Goal: Task Accomplishment & Management: Use online tool/utility

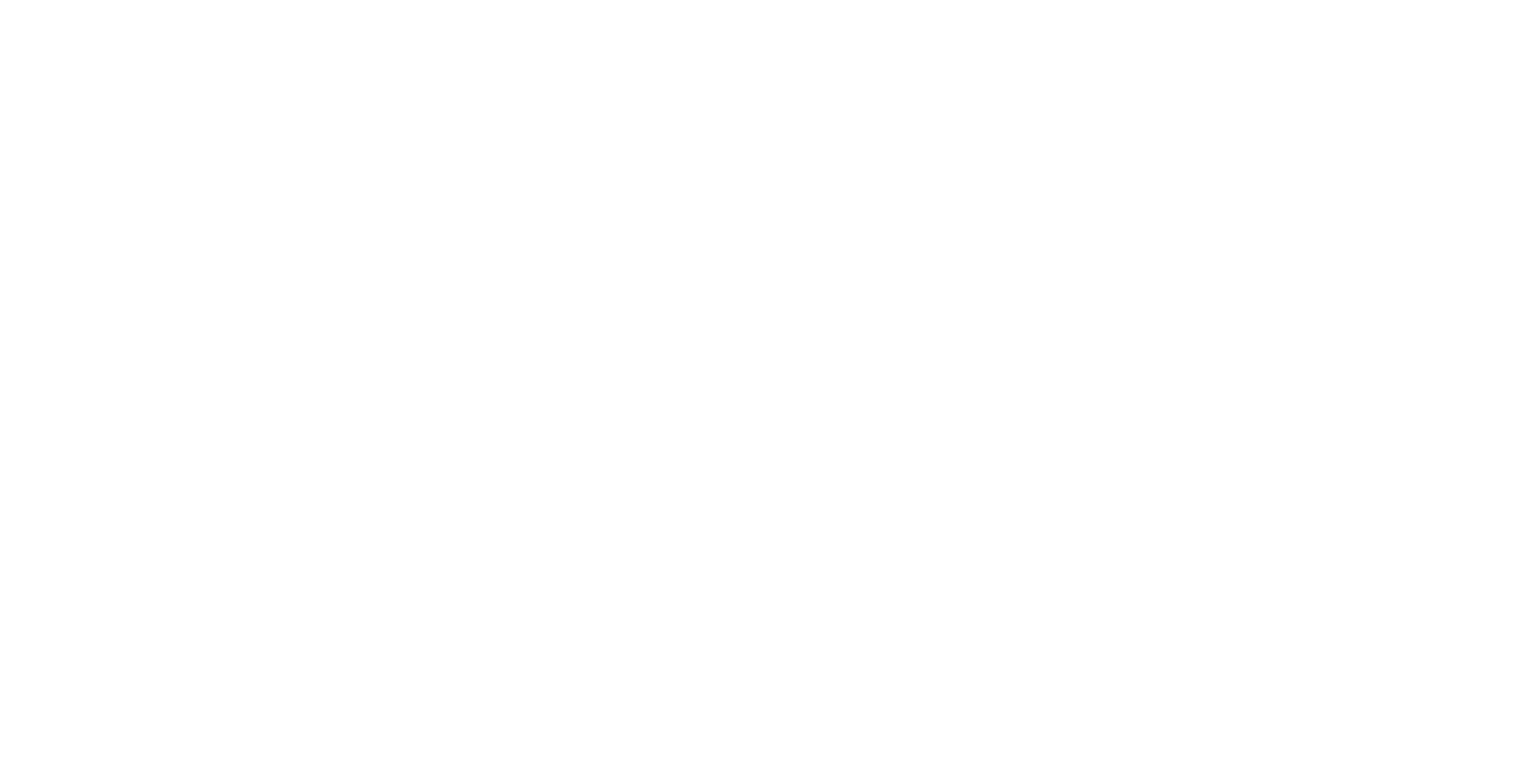
click at [1079, 512] on body at bounding box center [759, 392] width 1519 height 784
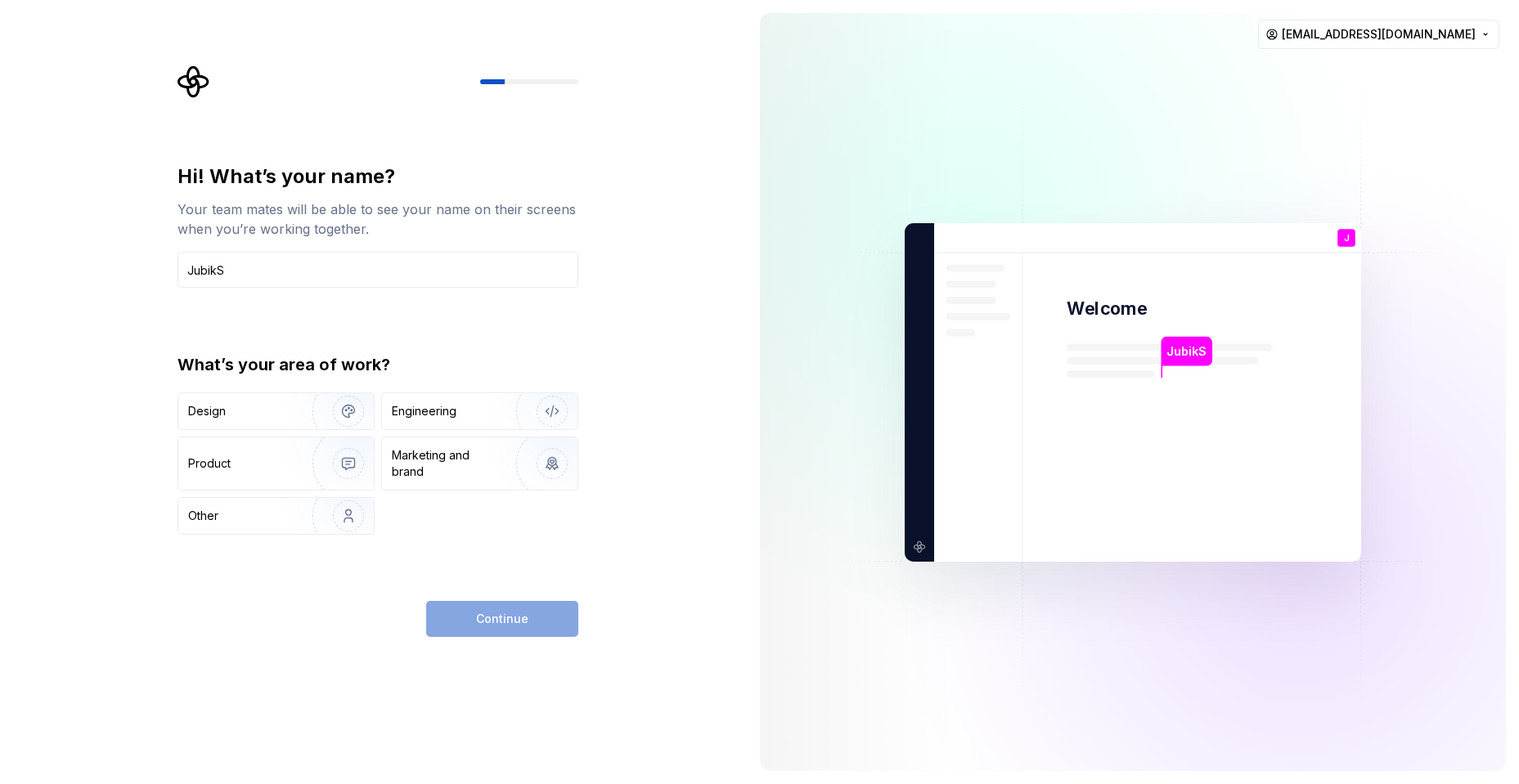
type input "JubikS"
click at [652, 591] on div "Hi! What’s your name? Your team mates will be able to see your name on their sc…" at bounding box center [373, 392] width 746 height 784
click at [475, 416] on div "Engineering" at bounding box center [457, 411] width 130 height 17
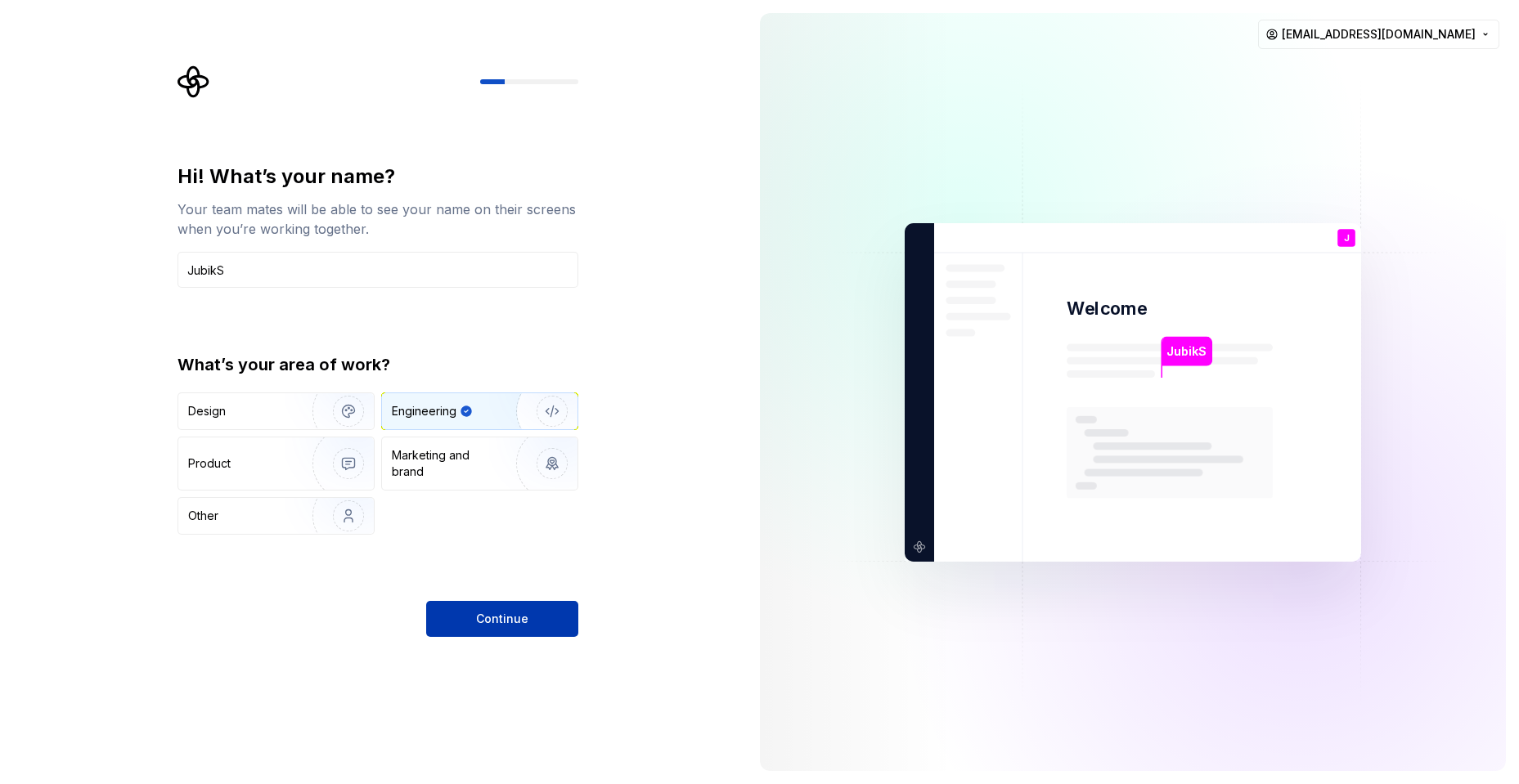
click at [525, 616] on span "Continue" at bounding box center [502, 619] width 52 height 17
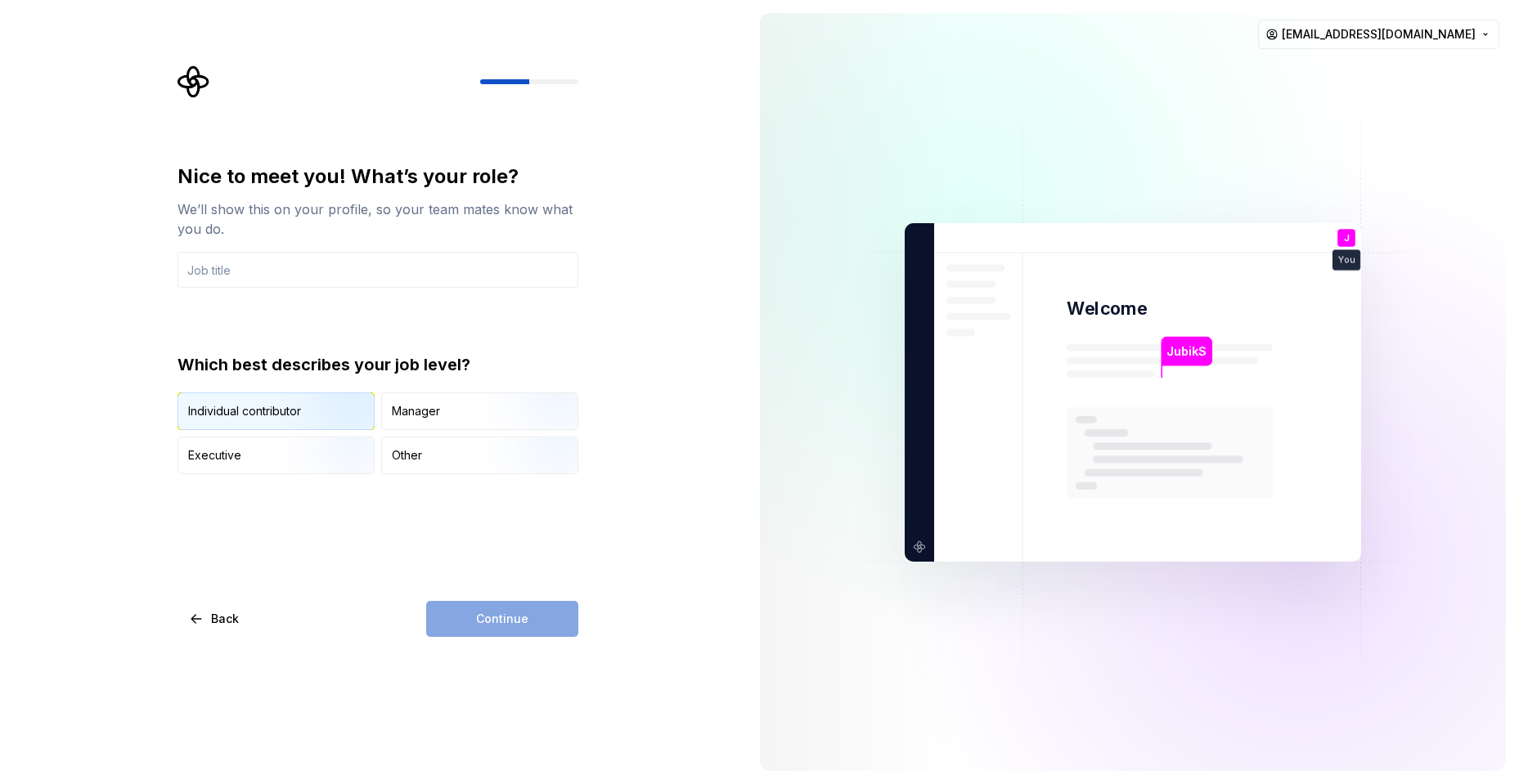
click at [345, 399] on img "button" at bounding box center [334, 431] width 105 height 110
click at [339, 277] on input "text" at bounding box center [378, 269] width 400 height 36
click at [500, 252] on input "text" at bounding box center [378, 269] width 400 height 36
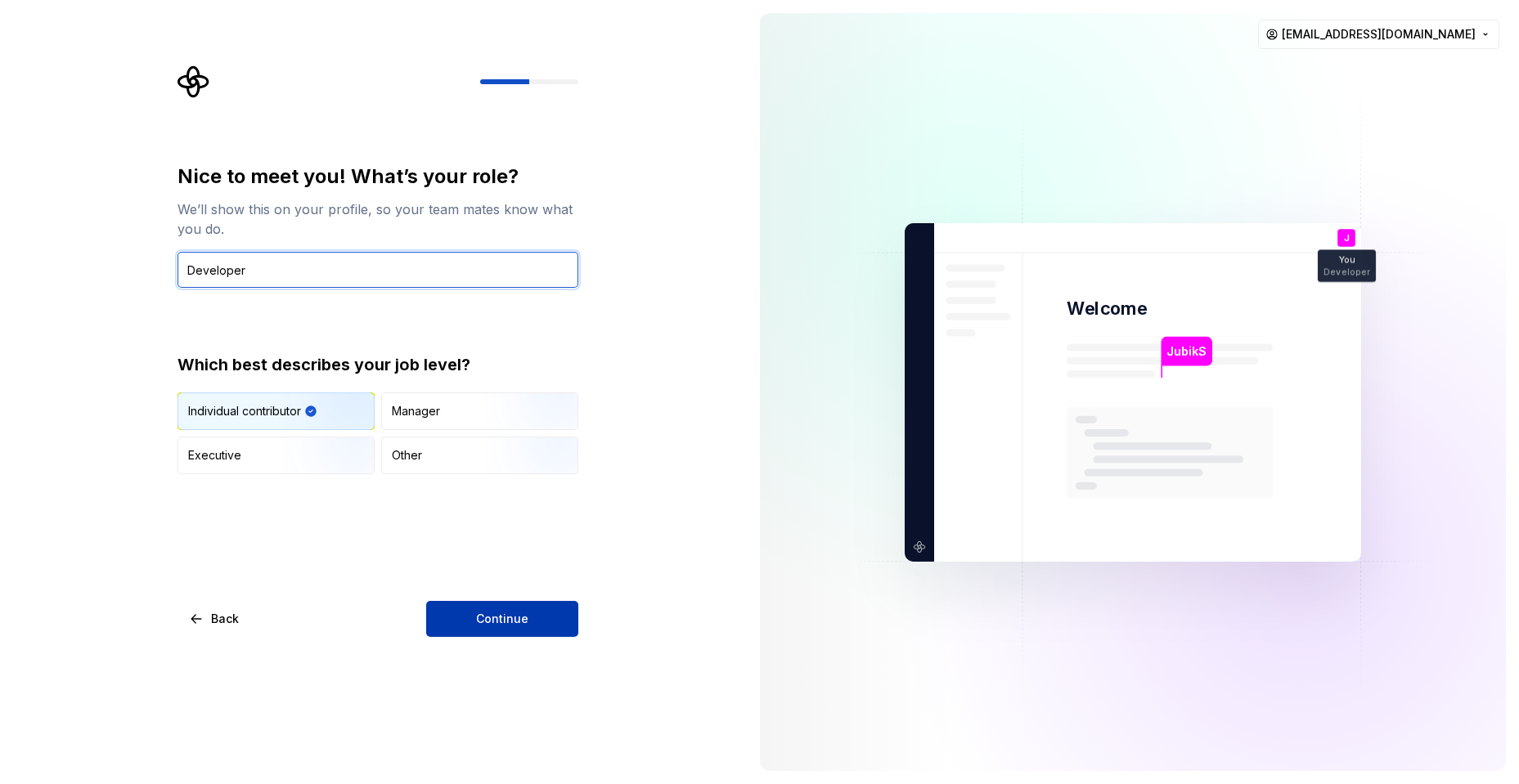
type input "Developer"
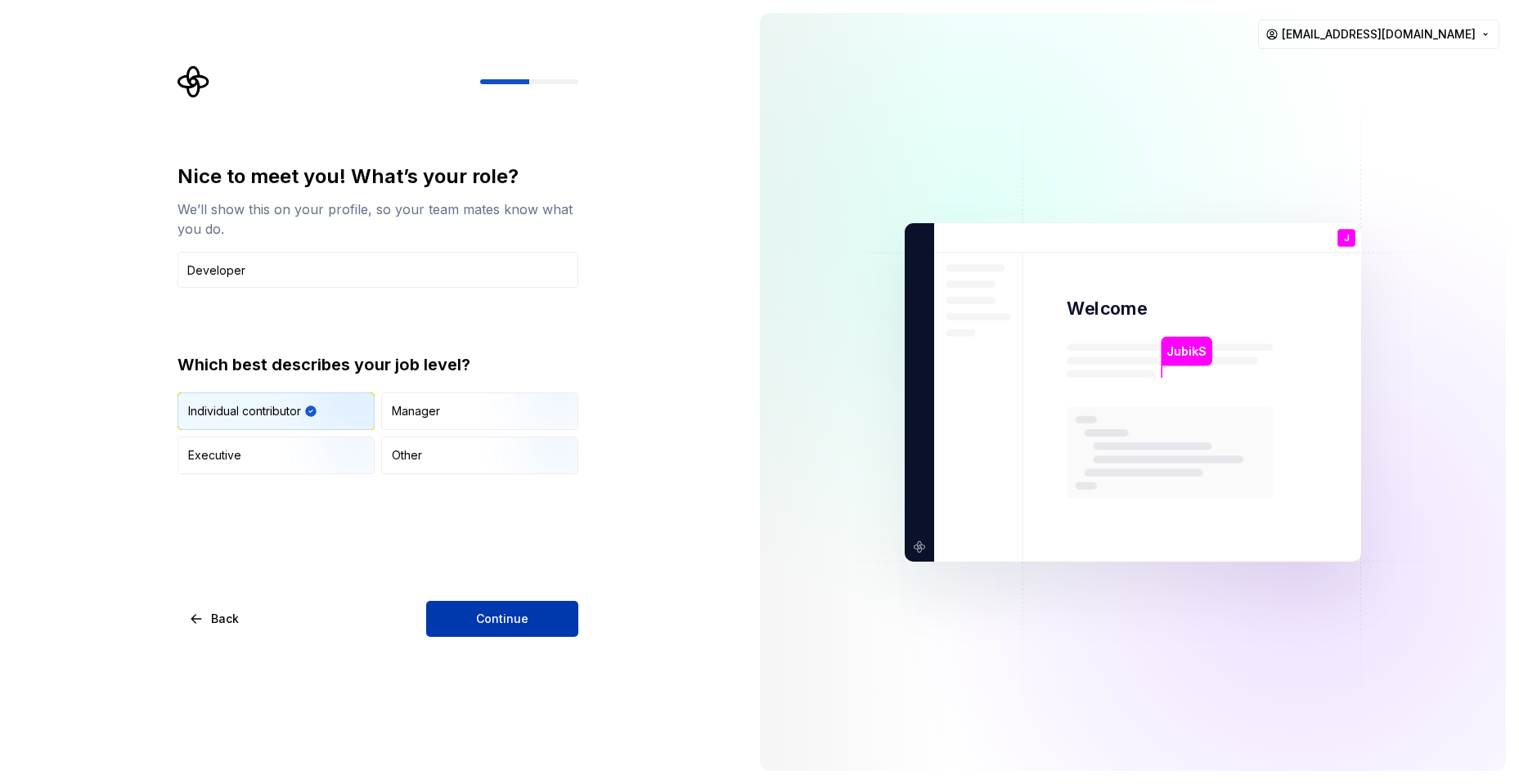
click at [508, 621] on span "Continue" at bounding box center [502, 619] width 52 height 17
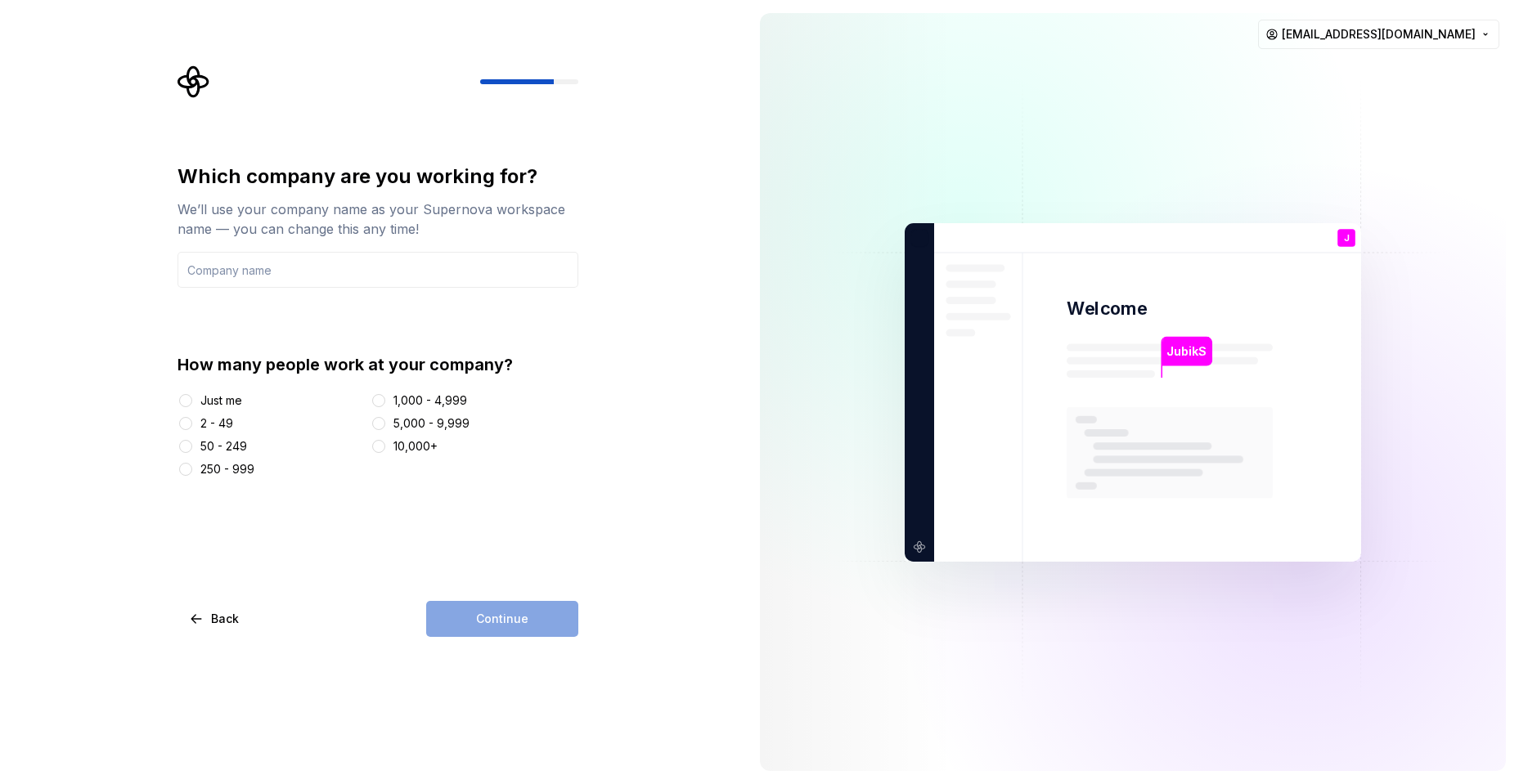
click at [246, 405] on div "Just me" at bounding box center [271, 400] width 187 height 17
click at [231, 400] on div "Just me" at bounding box center [221, 400] width 42 height 17
click at [192, 400] on button "Just me" at bounding box center [185, 400] width 13 height 13
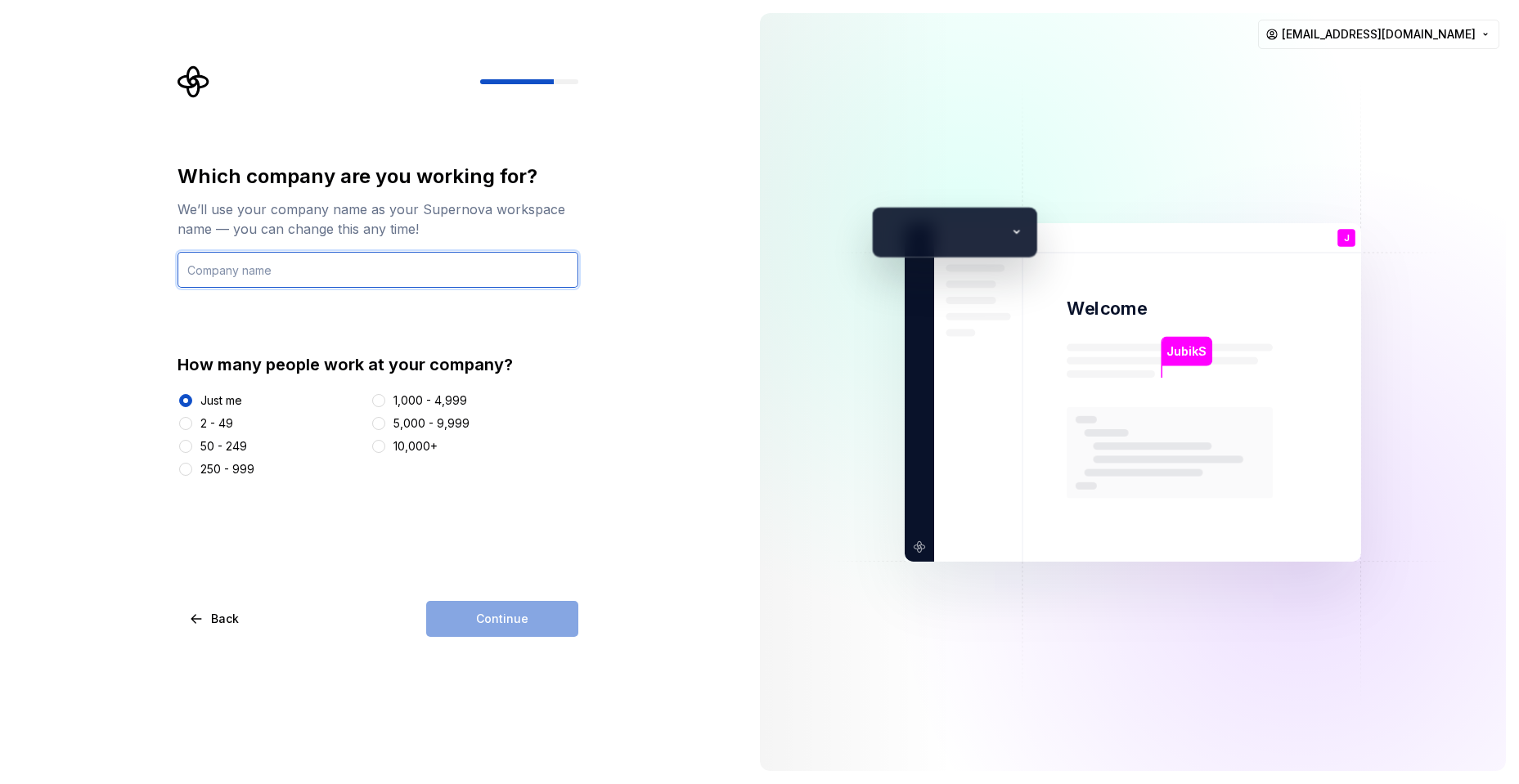
click at [313, 274] on input "text" at bounding box center [378, 269] width 400 height 36
type input "JubikS"
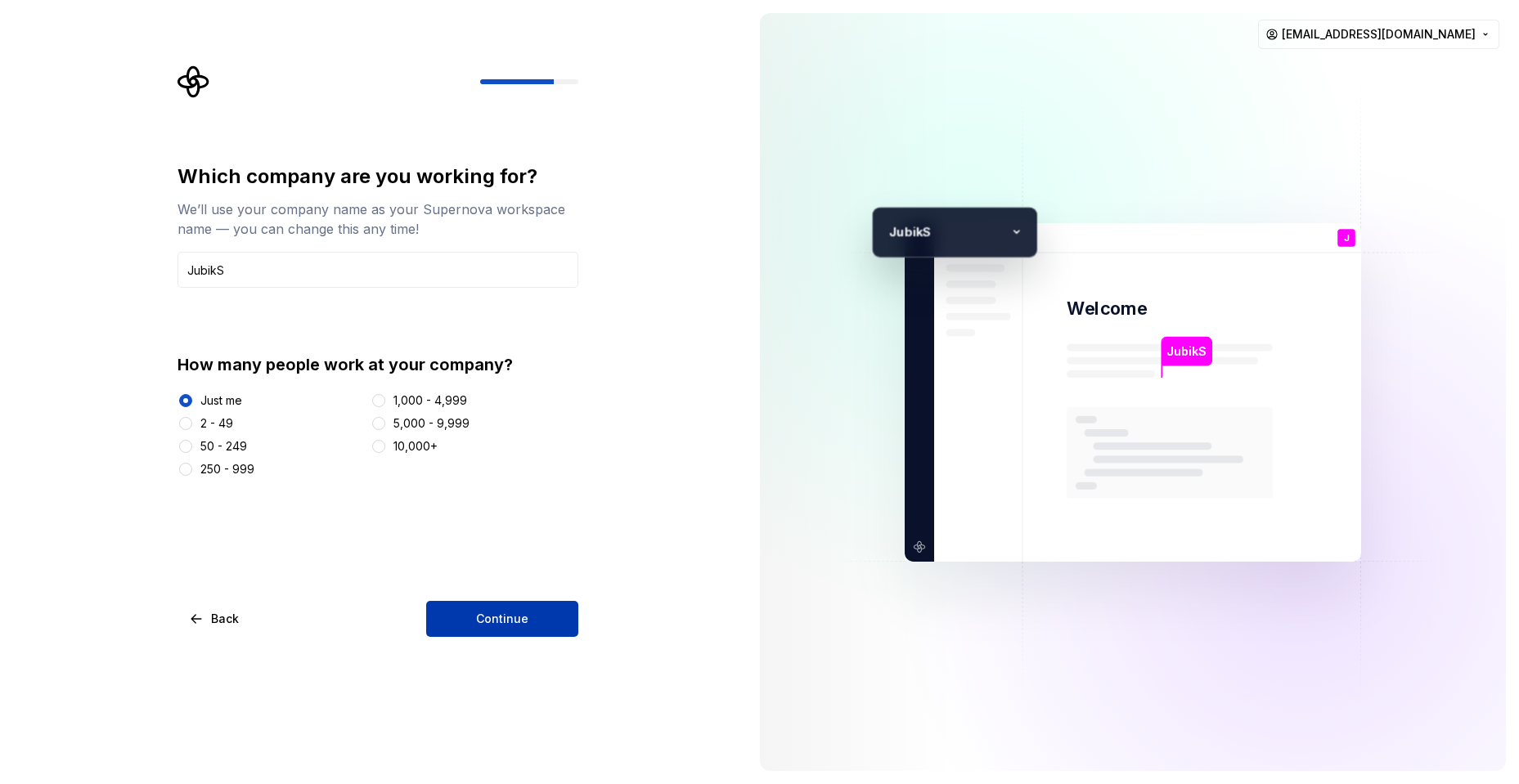
click at [527, 624] on button "Continue" at bounding box center [501, 618] width 153 height 36
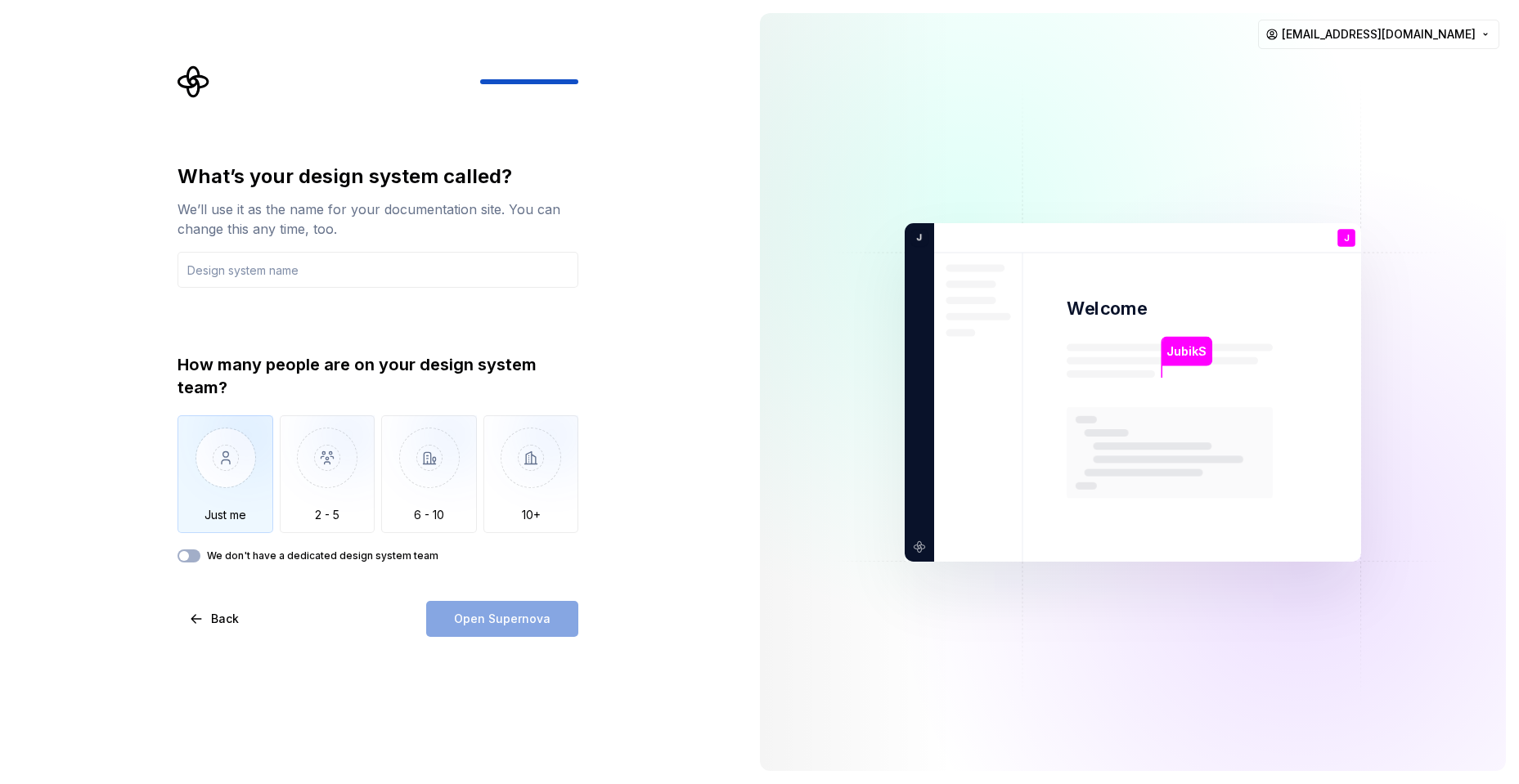
click at [229, 476] on img "button" at bounding box center [225, 469] width 95 height 110
click at [302, 272] on input "text" at bounding box center [378, 269] width 400 height 36
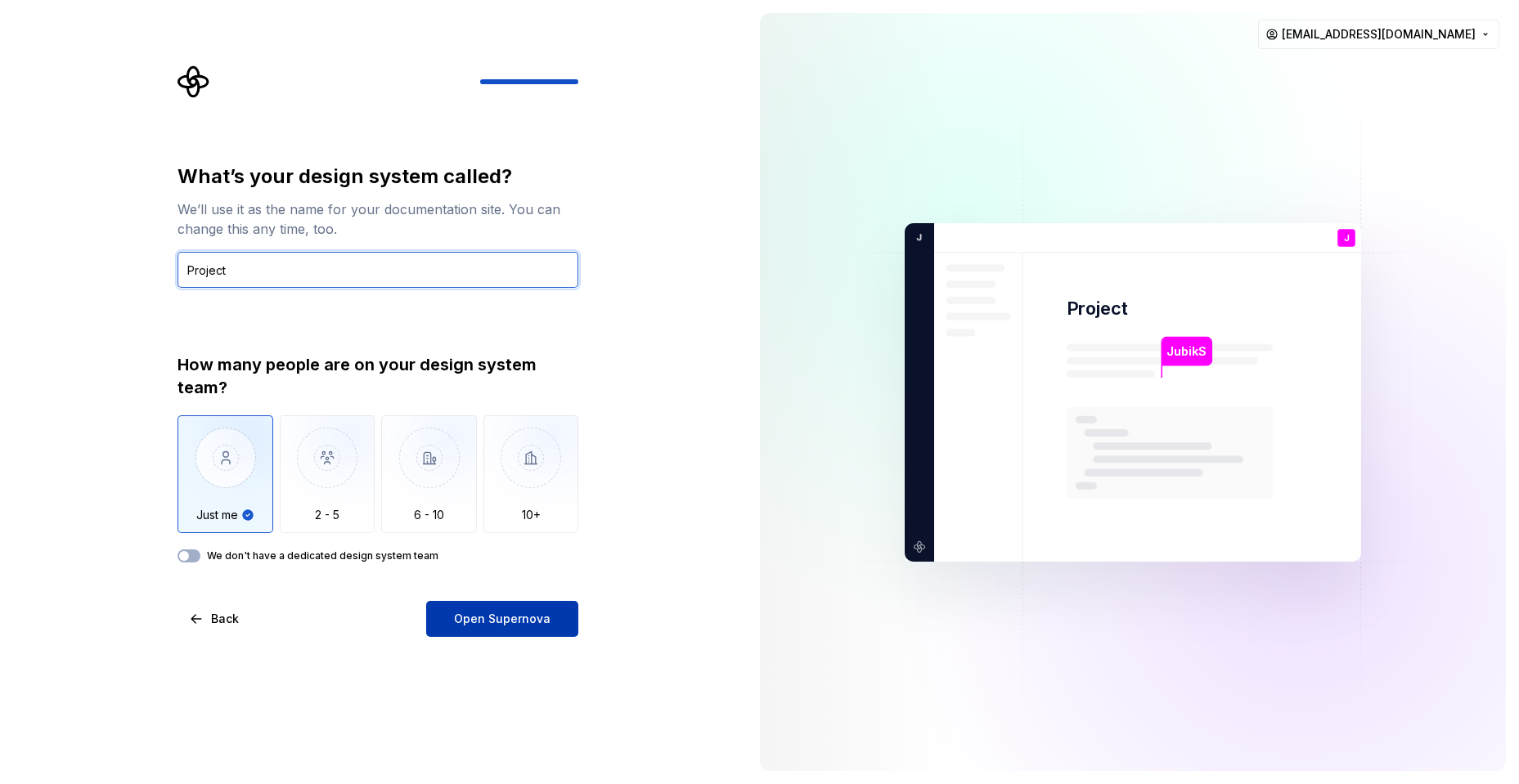
type input "Project"
click at [526, 619] on span "Open Supernova" at bounding box center [501, 619] width 96 height 17
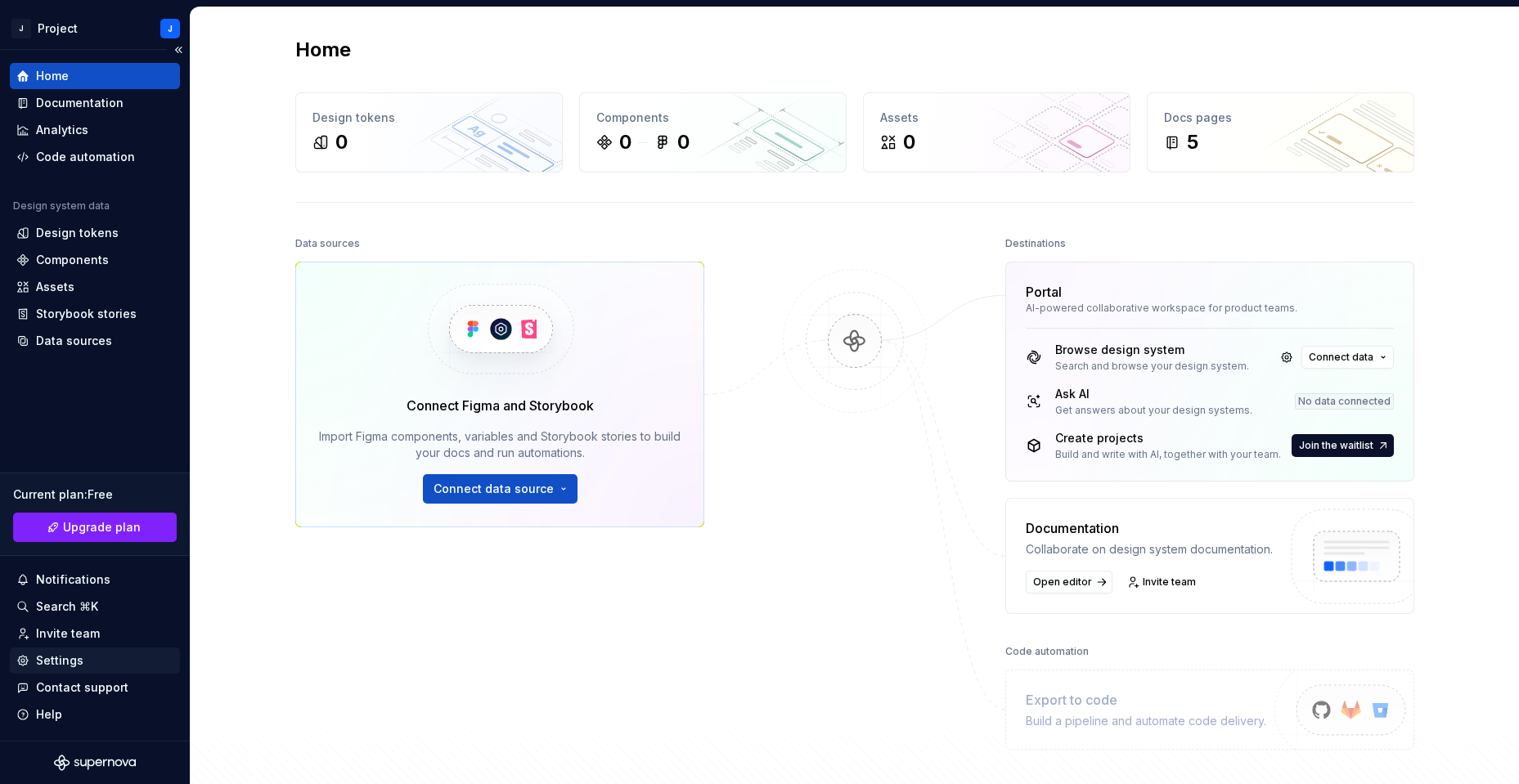
click at [66, 661] on div "Settings" at bounding box center [59, 660] width 48 height 17
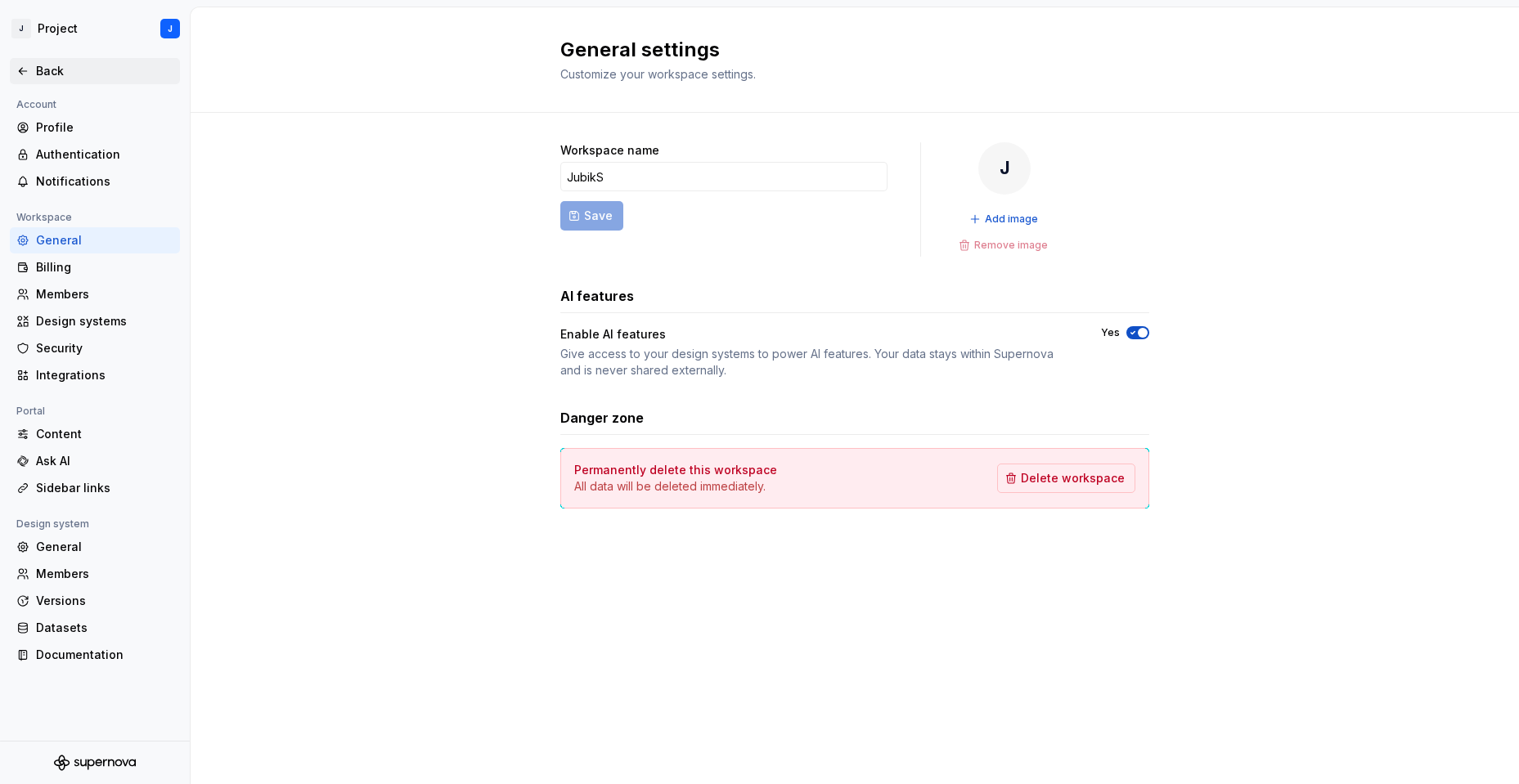
click at [35, 74] on div "Back" at bounding box center [95, 71] width 157 height 17
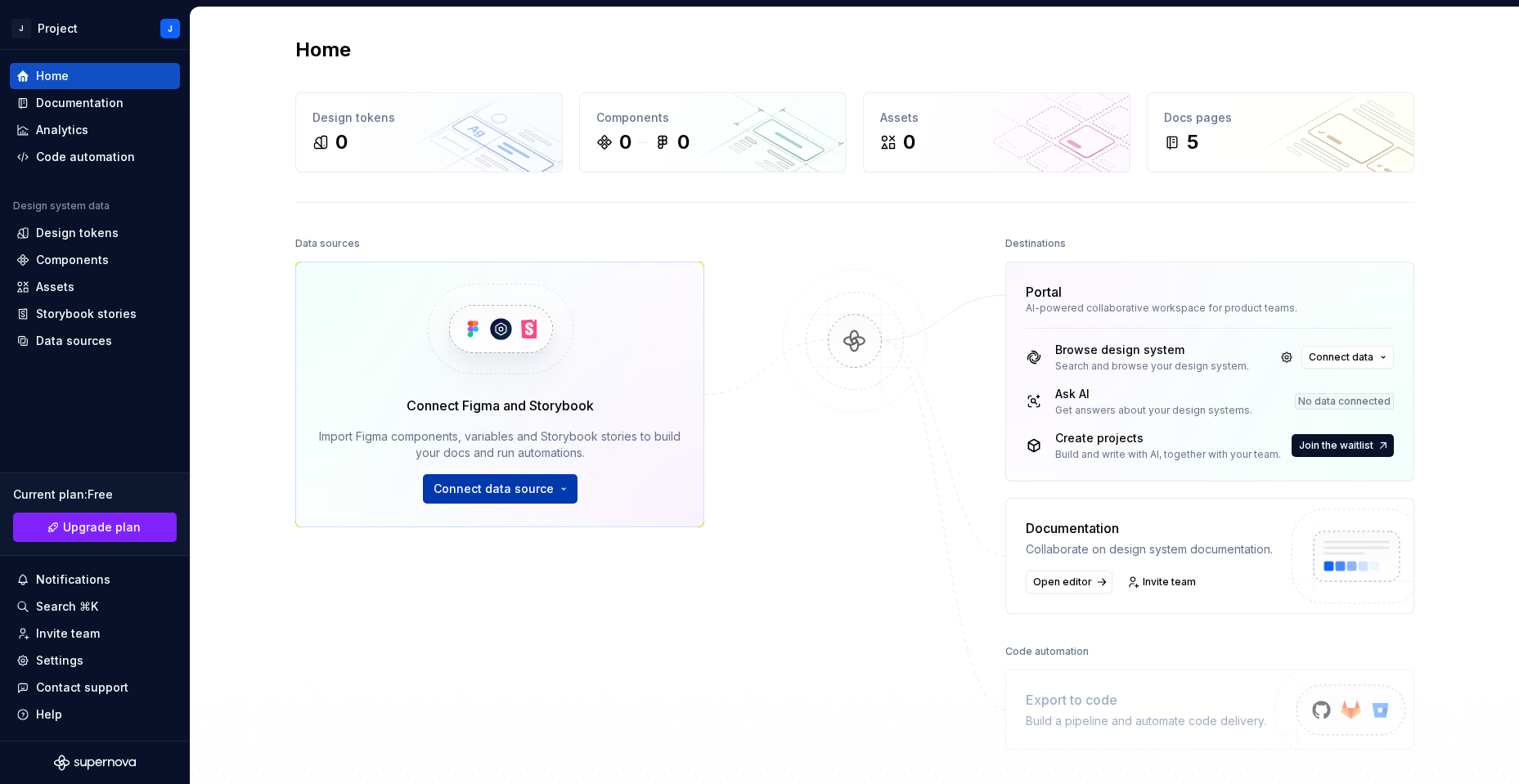
click at [441, 493] on span "Connect data source" at bounding box center [494, 489] width 121 height 17
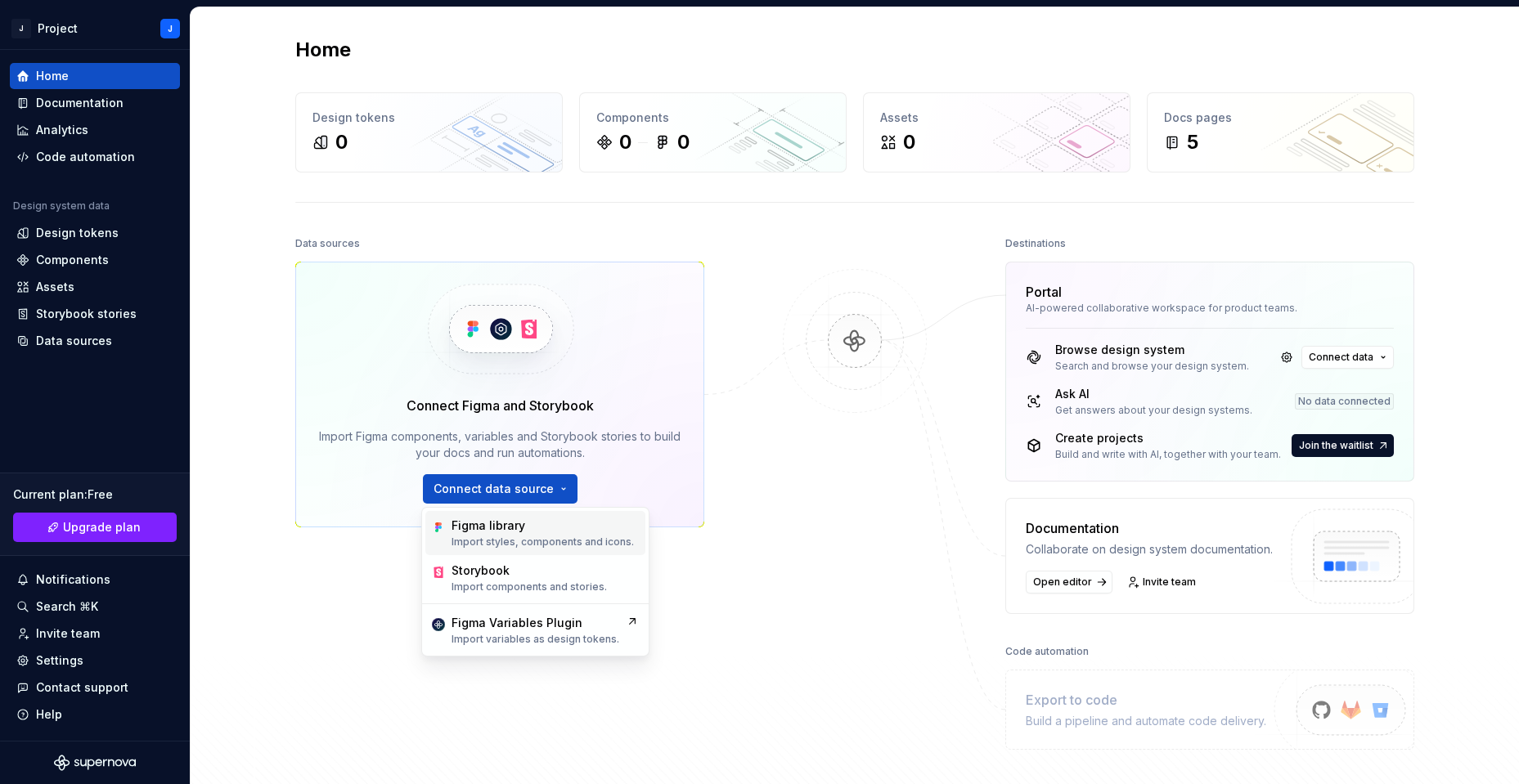
click at [549, 540] on p "Import styles, components and icons." at bounding box center [542, 541] width 183 height 13
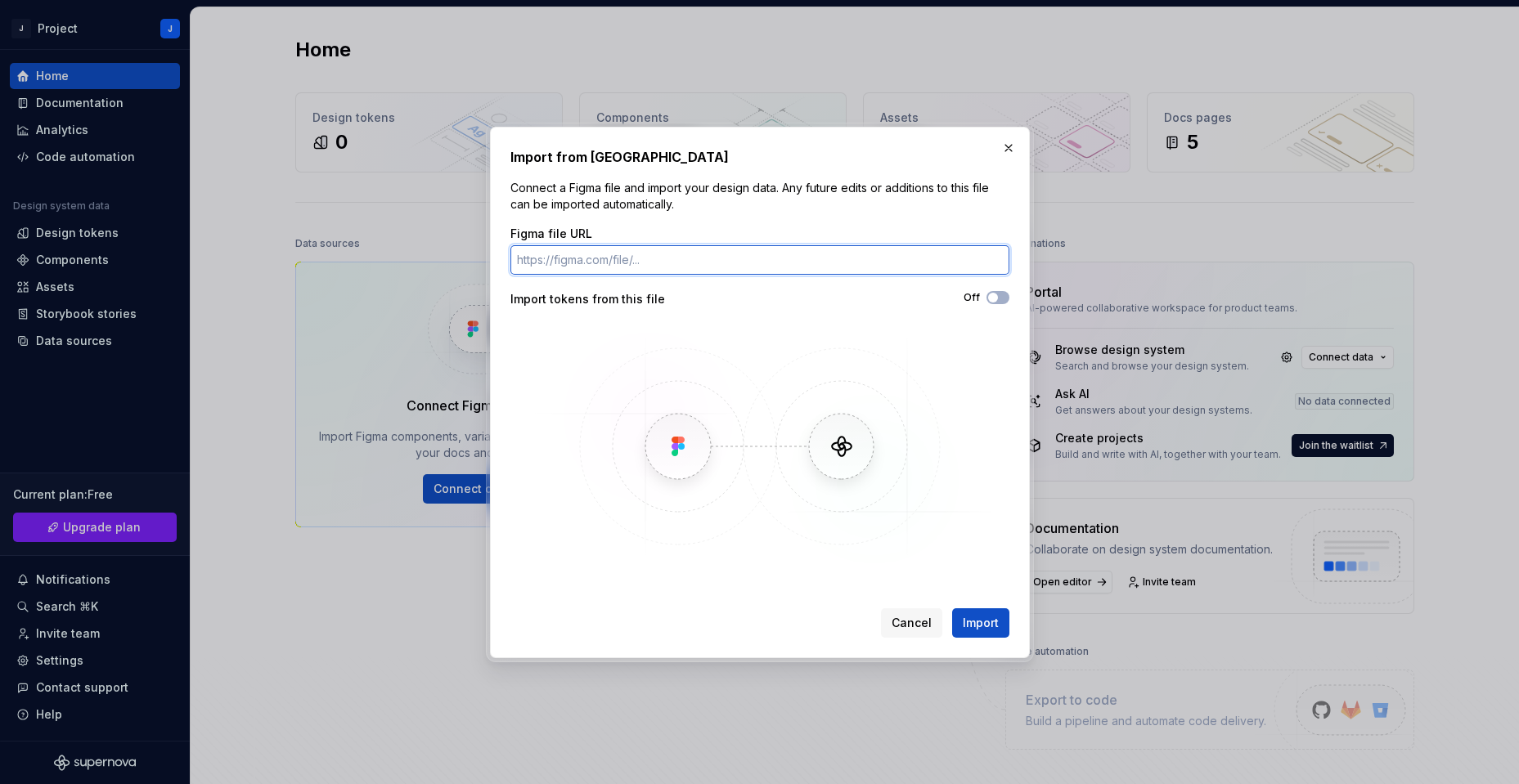
paste input "https://www.figma.com/design/OgLFWbEfrAE2BquEgmvX4T/GIGas?node-id=3866-1659&p=f…"
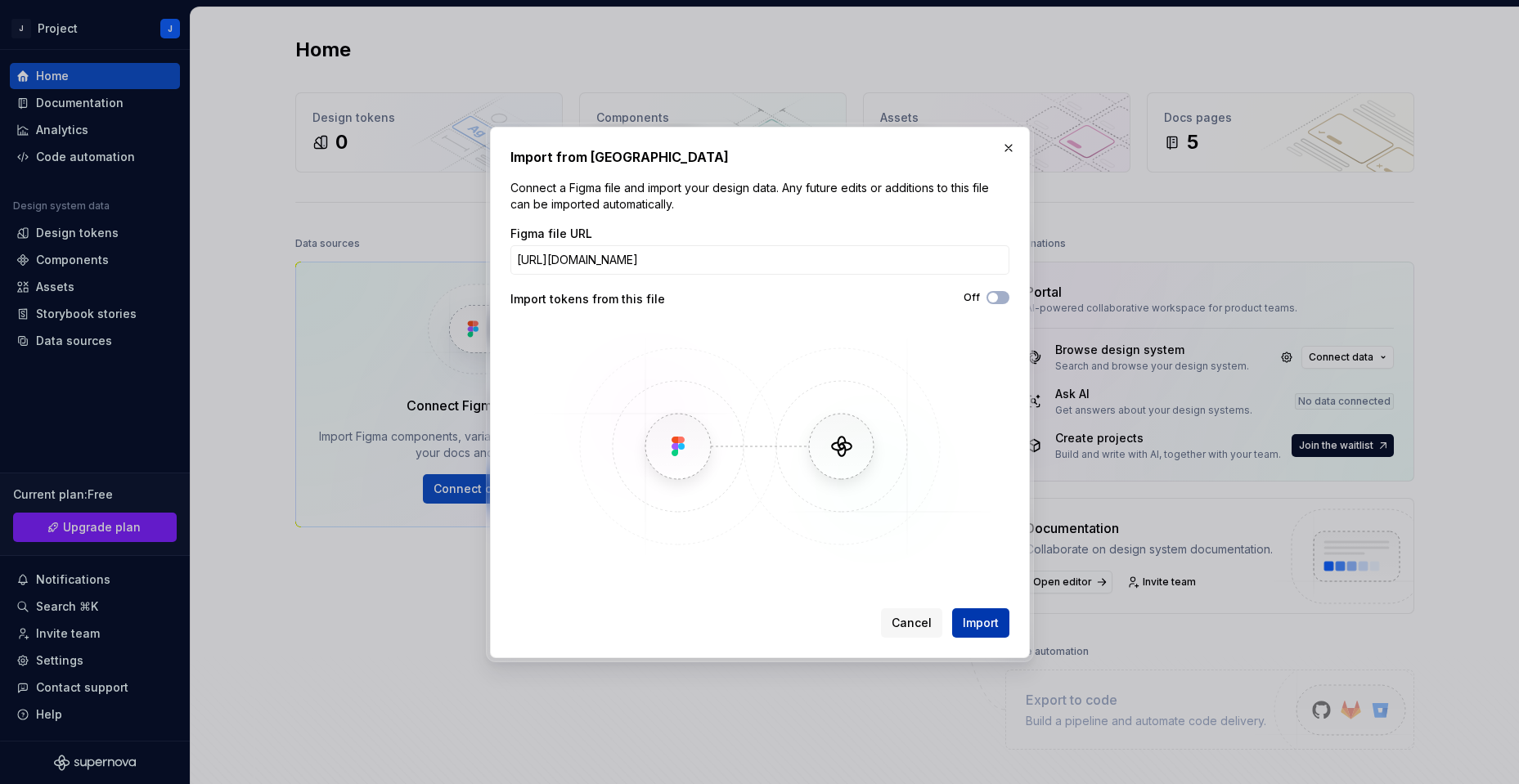
click at [978, 626] on span "Import" at bounding box center [980, 623] width 36 height 17
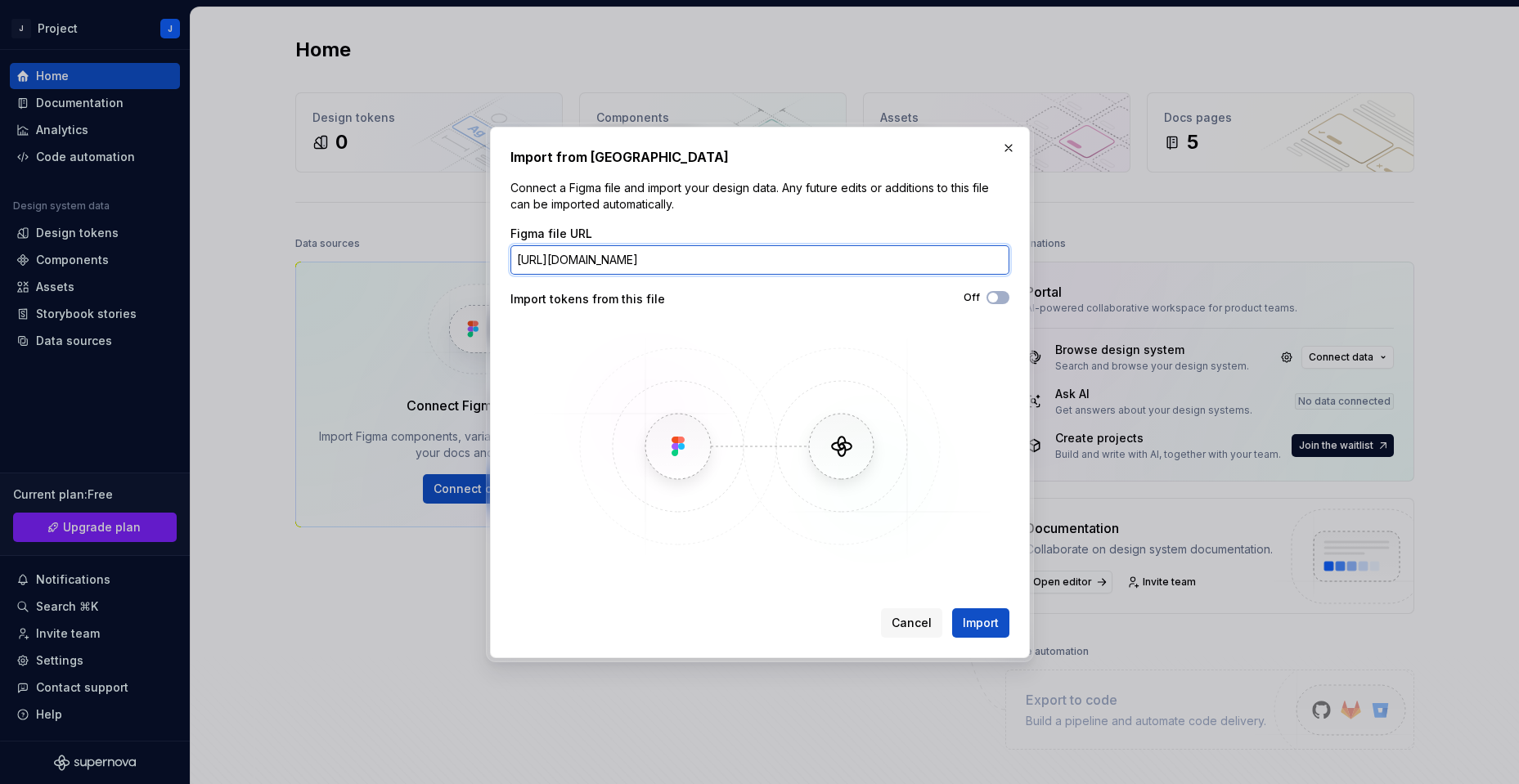
click at [570, 266] on input "https://www.figma.com/design/OgLFWbEfrAE2BquEgmvX4T/GIGas?node-id=3866-1659&p=f…" at bounding box center [759, 259] width 499 height 29
click at [568, 266] on input "https://www.figma.com/design/OgLFWbEfrAE2BquEgmvX4T/GIGas?node-id=3866-1659&p=f…" at bounding box center [759, 259] width 499 height 29
paste input "pGlOJtz5AlinFhzVn43J6U/Kinoleto-TMA?node-id=0-1&p=f&t=JW5Qeb140nNUS2Zk"
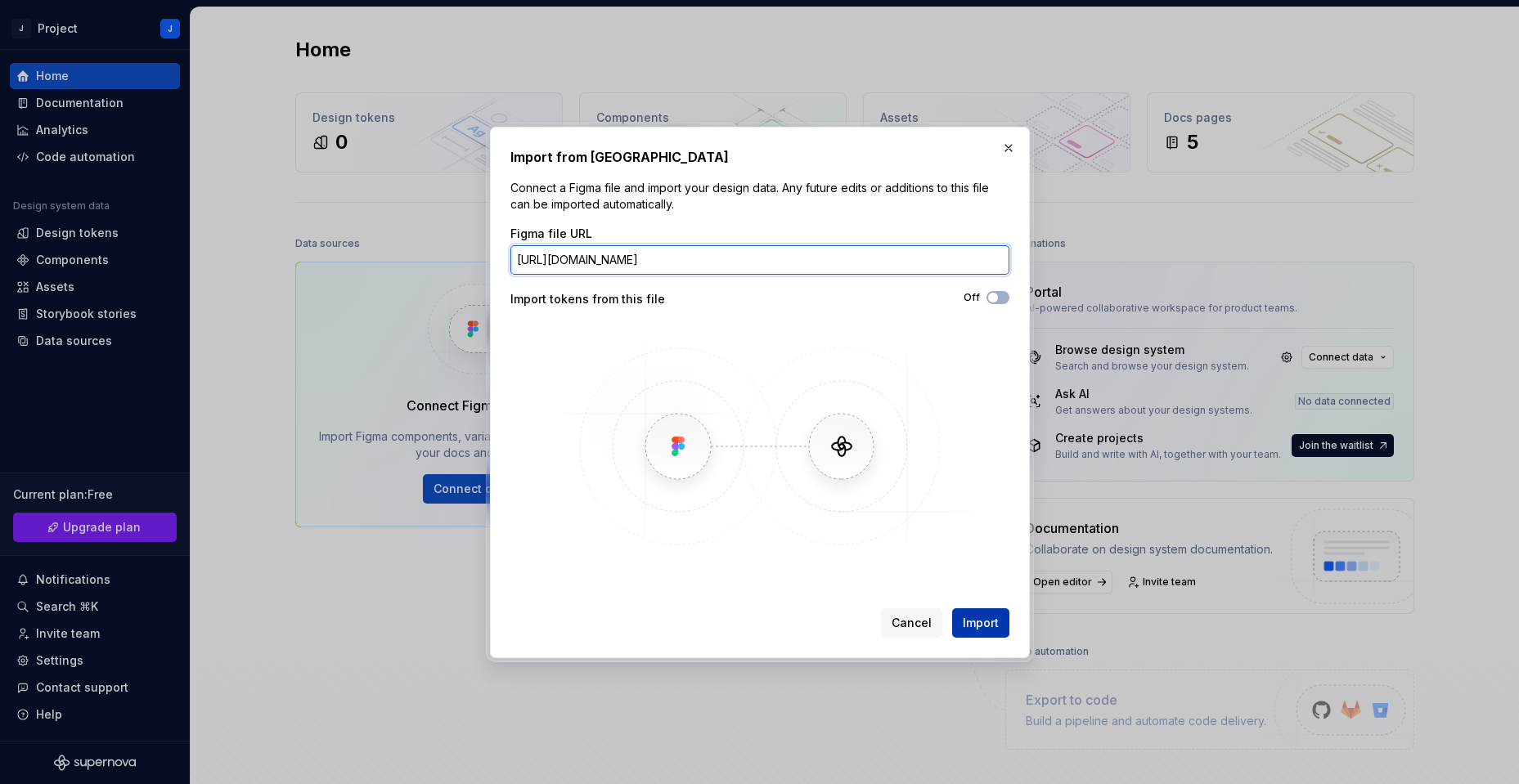
type input "https://www.figma.com/design/pGlOJtz5AlinFhzVn43J6U/Kinoleto-TMA?node-id=0-1&p=…"
click at [1000, 625] on button "Import" at bounding box center [980, 623] width 57 height 29
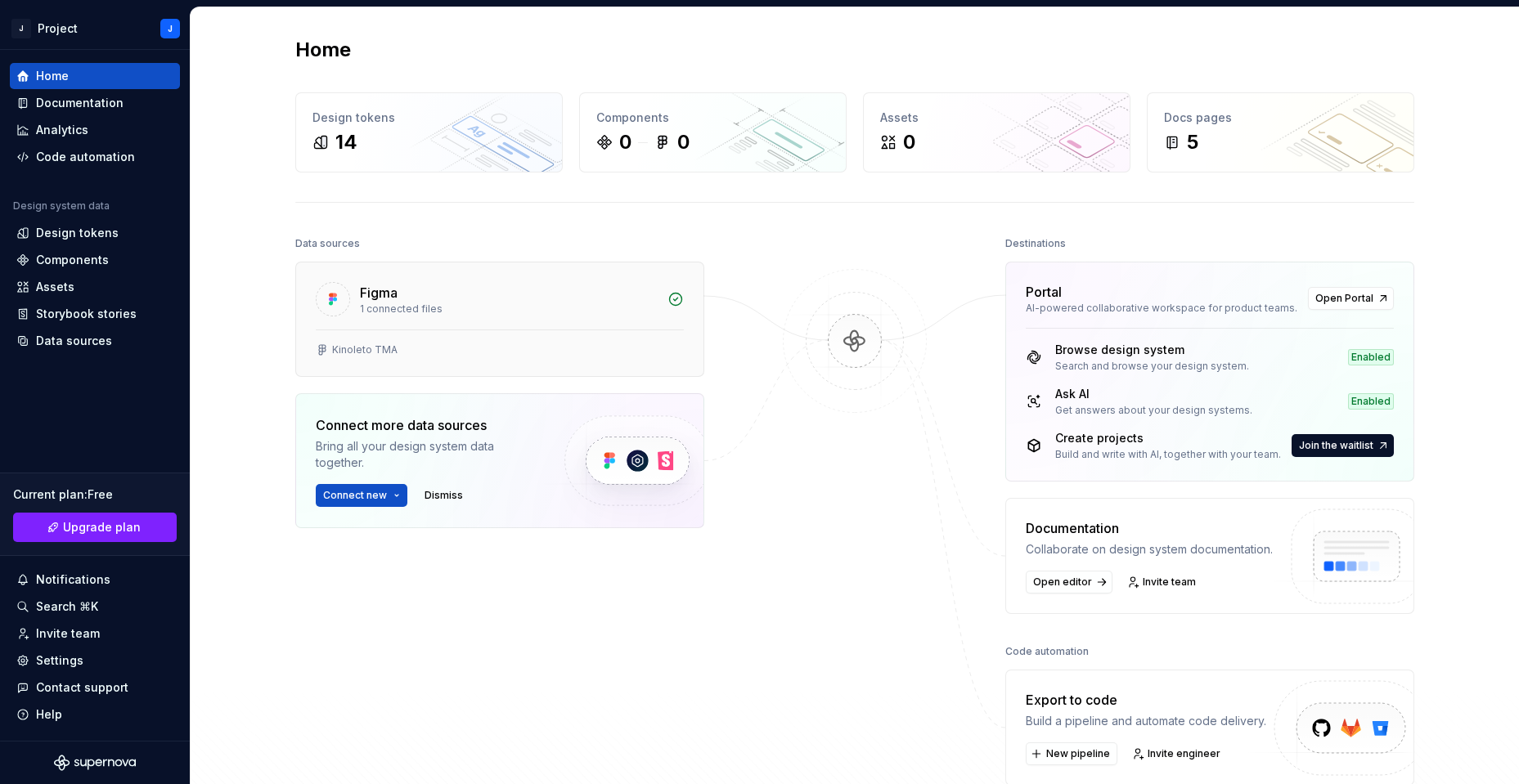
click at [380, 307] on div "1 connected files" at bounding box center [508, 308] width 297 height 13
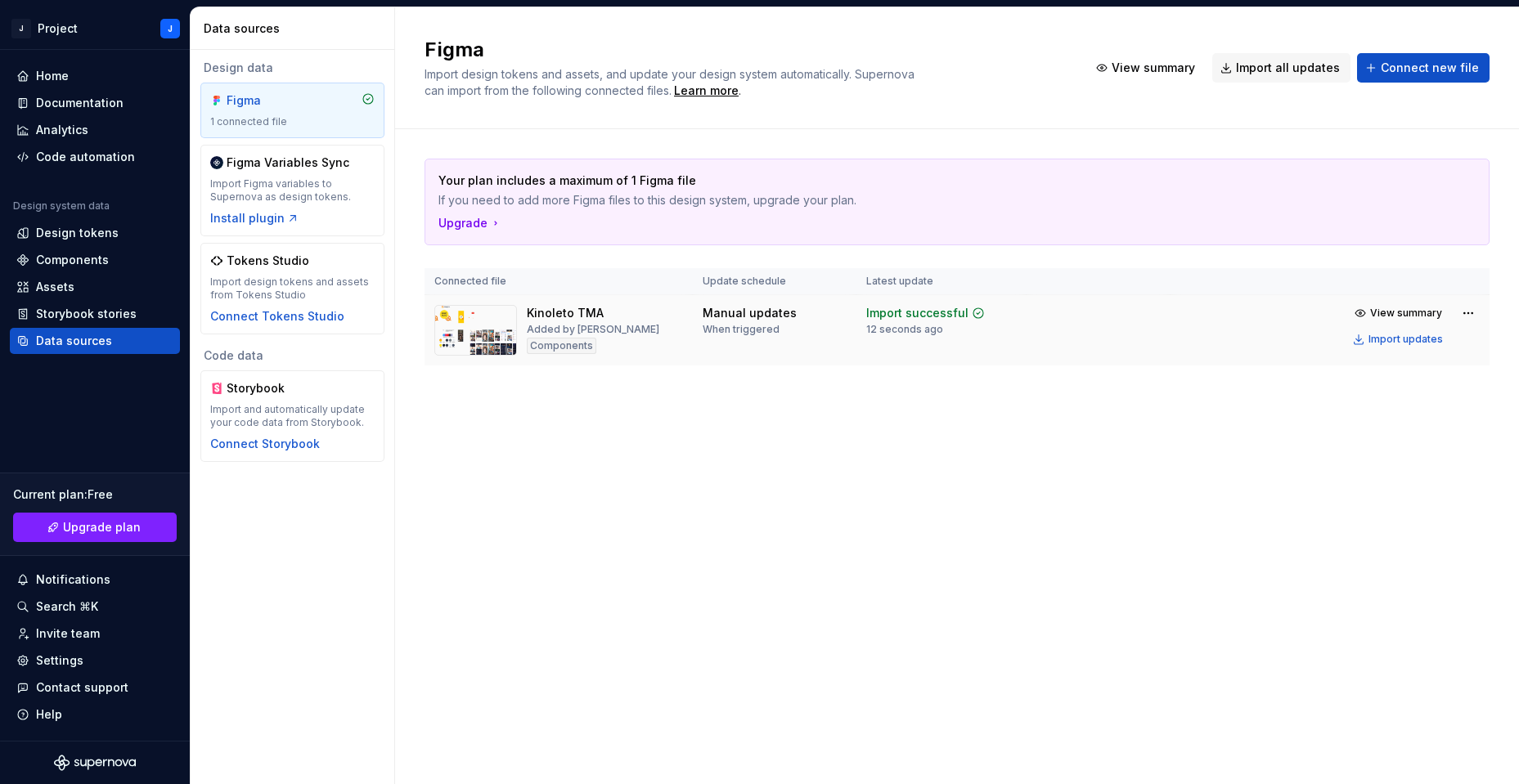
click at [553, 324] on div "Added by JubikS" at bounding box center [593, 328] width 132 height 13
click at [86, 233] on div "Design tokens" at bounding box center [77, 232] width 83 height 17
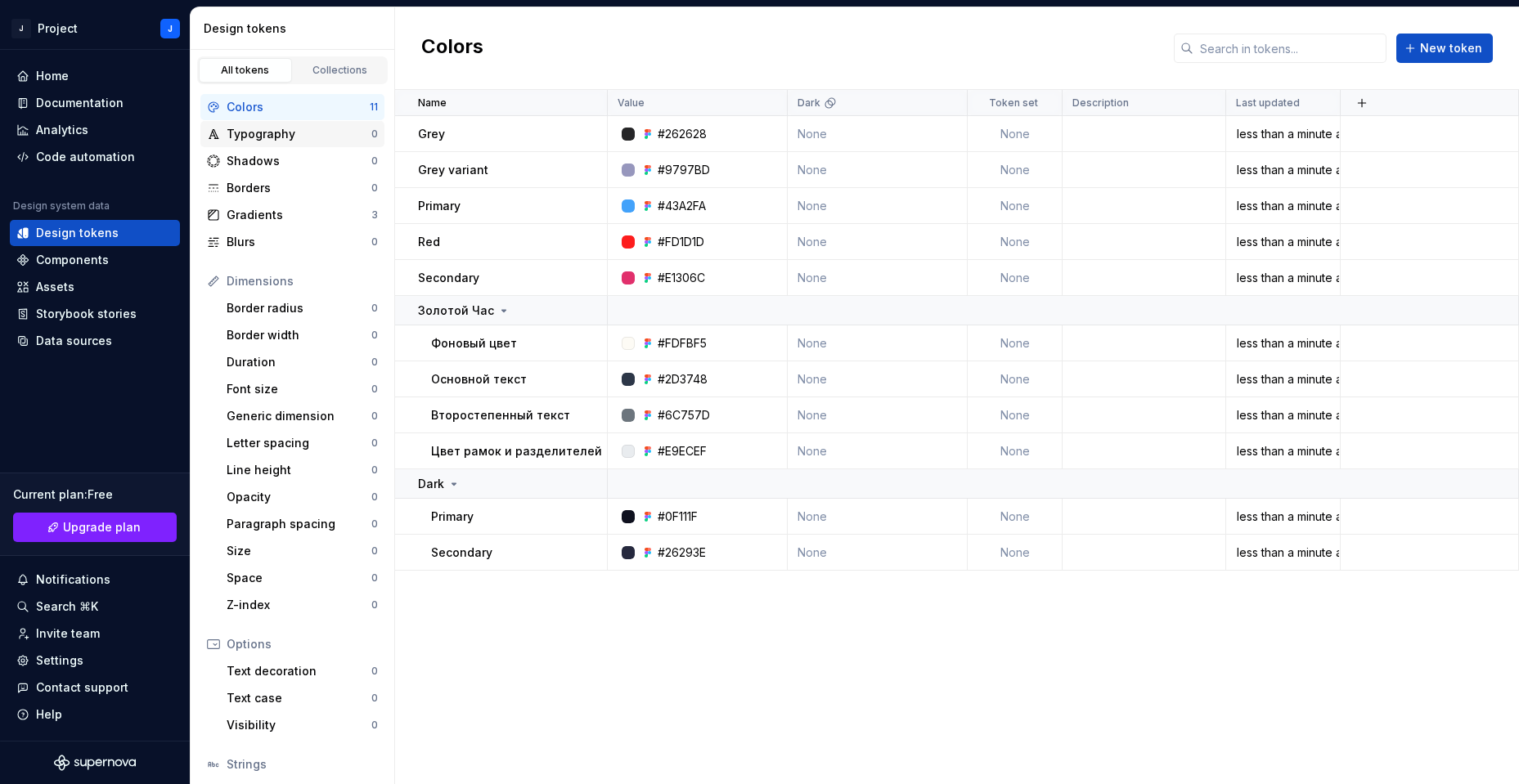
click at [292, 142] on div "Typography 0" at bounding box center [292, 134] width 184 height 26
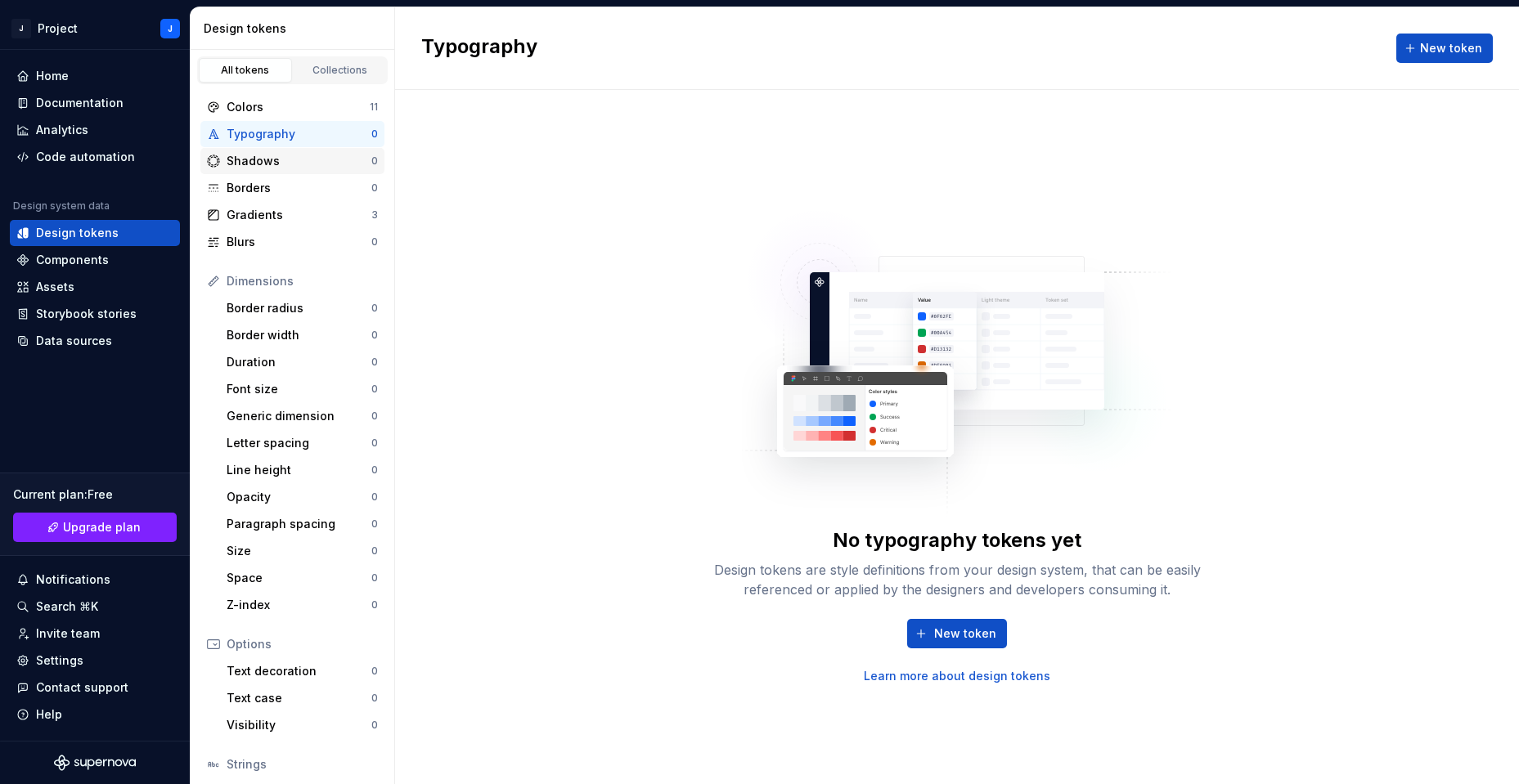
click at [281, 167] on div "Shadows" at bounding box center [298, 160] width 145 height 17
click at [279, 204] on div "Gradients 3" at bounding box center [292, 215] width 184 height 26
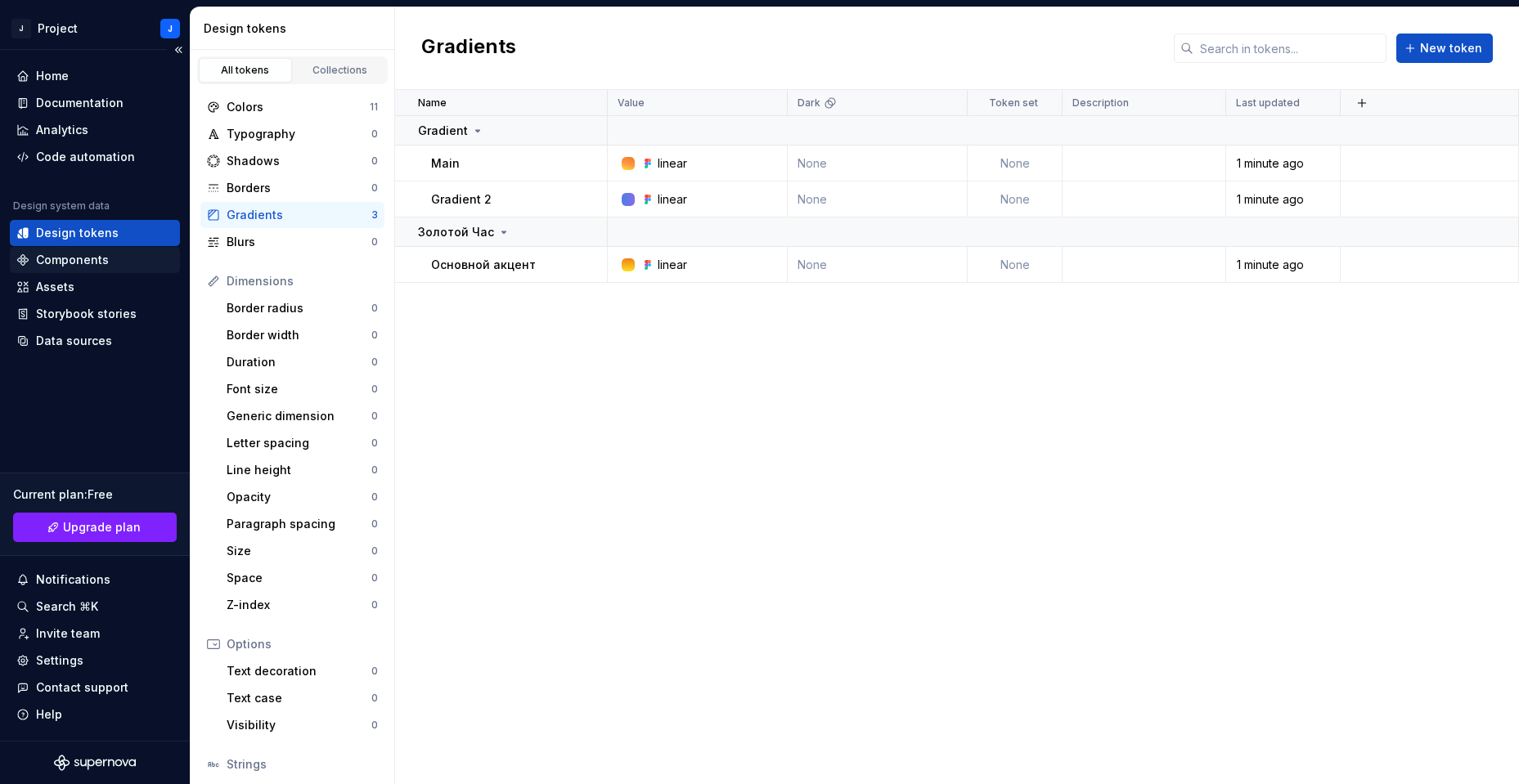
click at [90, 253] on div "Components" at bounding box center [72, 259] width 73 height 17
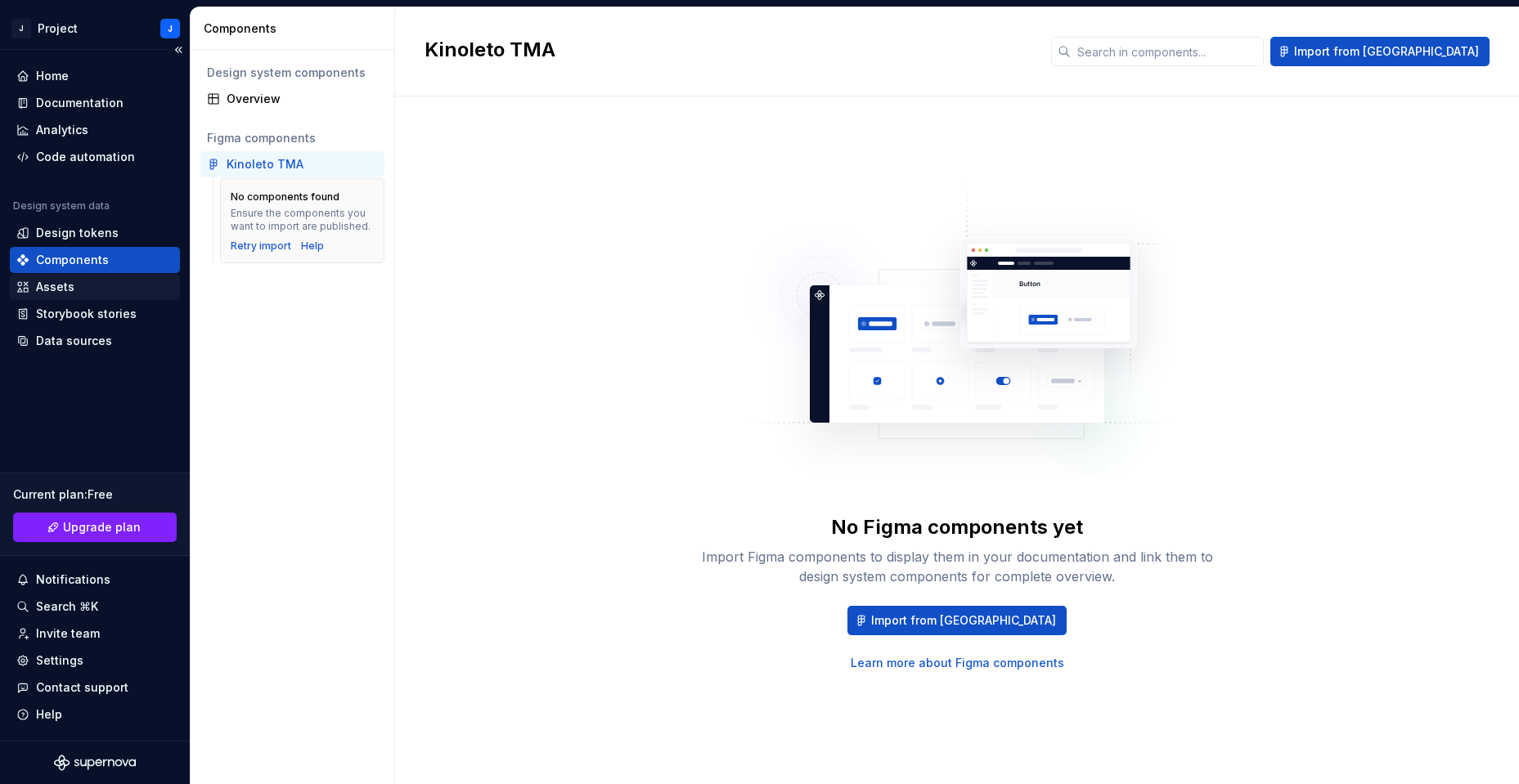
click at [79, 282] on div "Assets" at bounding box center [95, 287] width 157 height 17
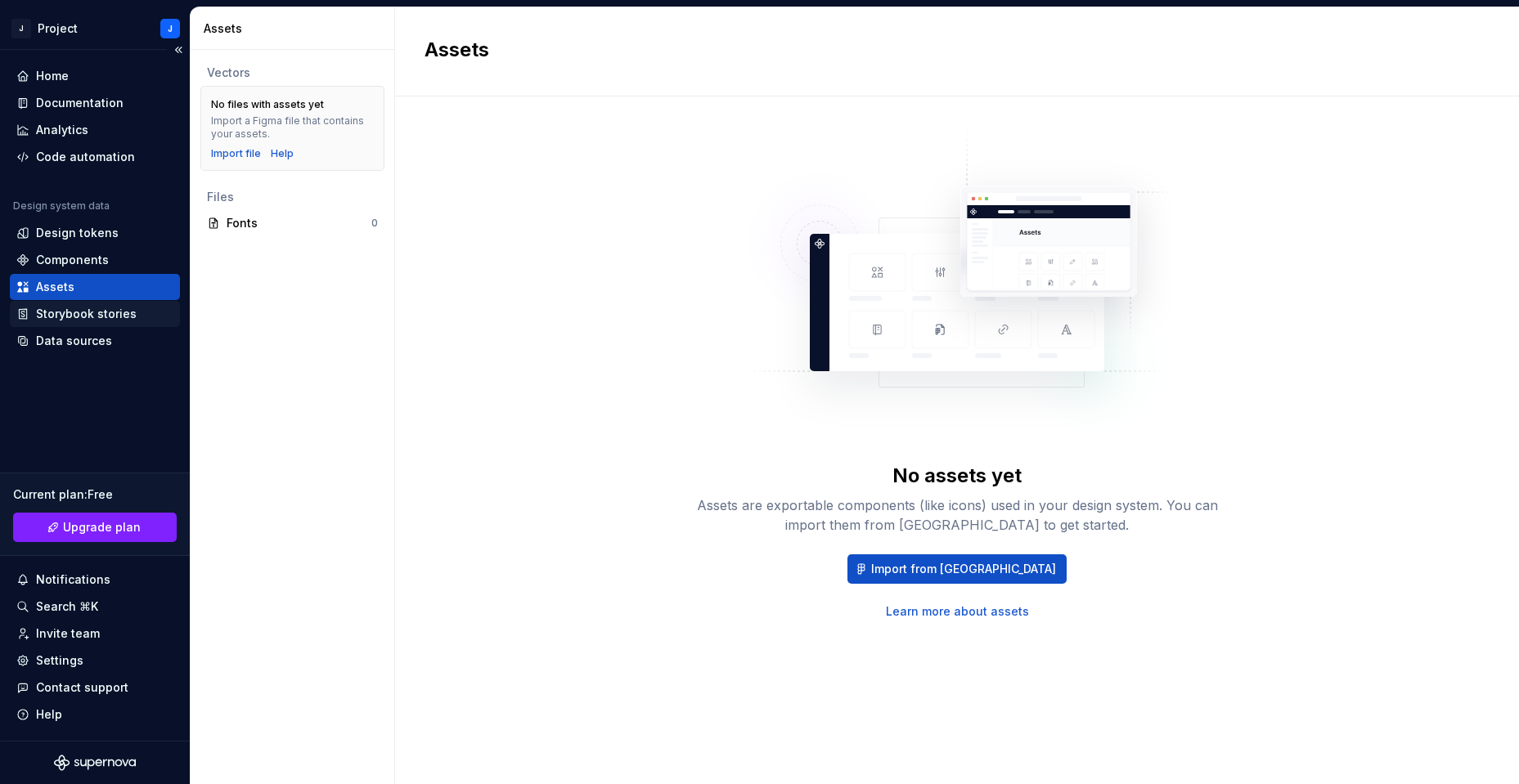
click at [90, 312] on div "Storybook stories" at bounding box center [86, 314] width 101 height 17
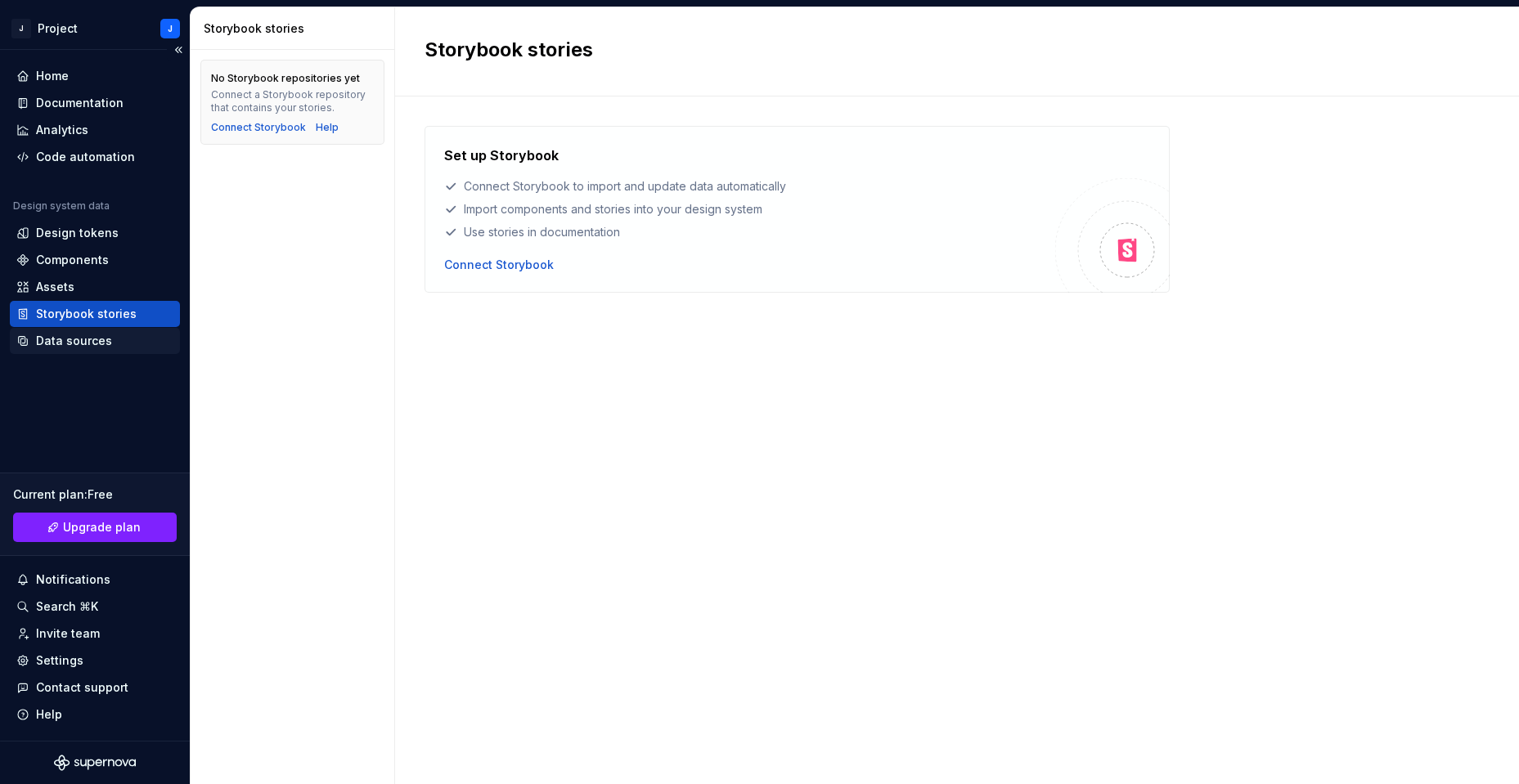
click at [86, 333] on div "Data sources" at bounding box center [74, 340] width 76 height 17
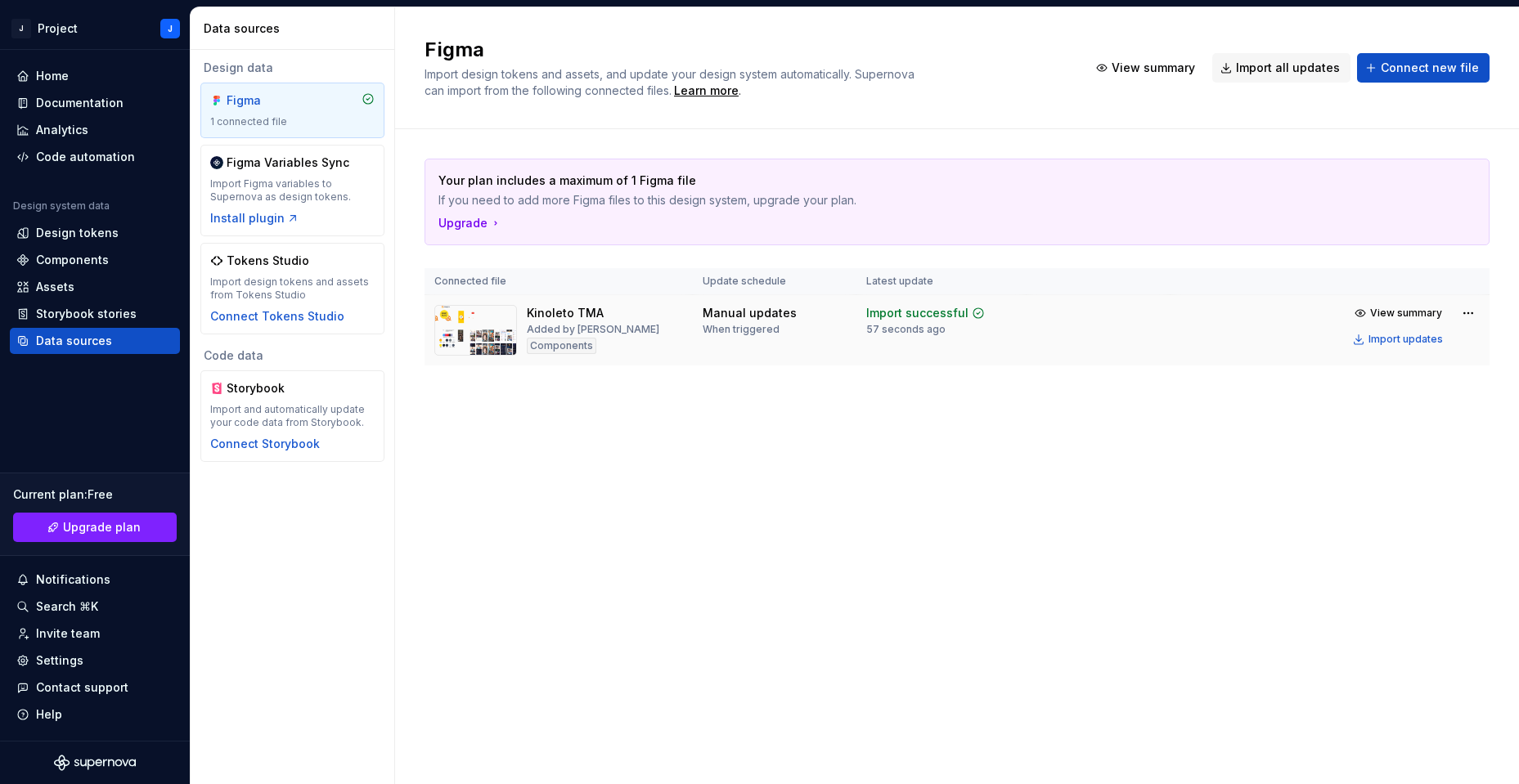
click at [493, 320] on img at bounding box center [475, 330] width 83 height 51
click at [91, 249] on div "Components" at bounding box center [94, 259] width 170 height 26
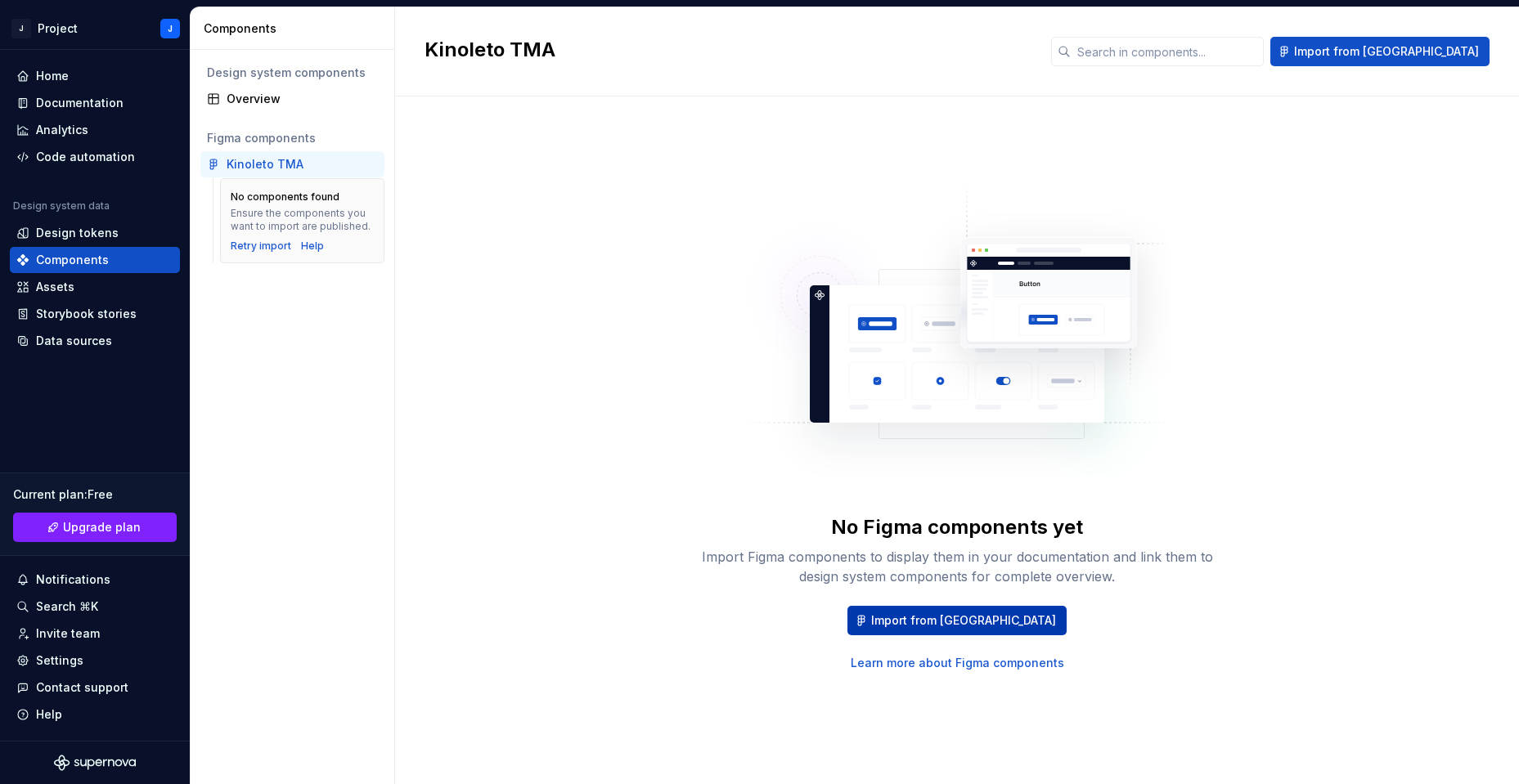
click at [947, 617] on span "Import from Figma" at bounding box center [963, 620] width 185 height 17
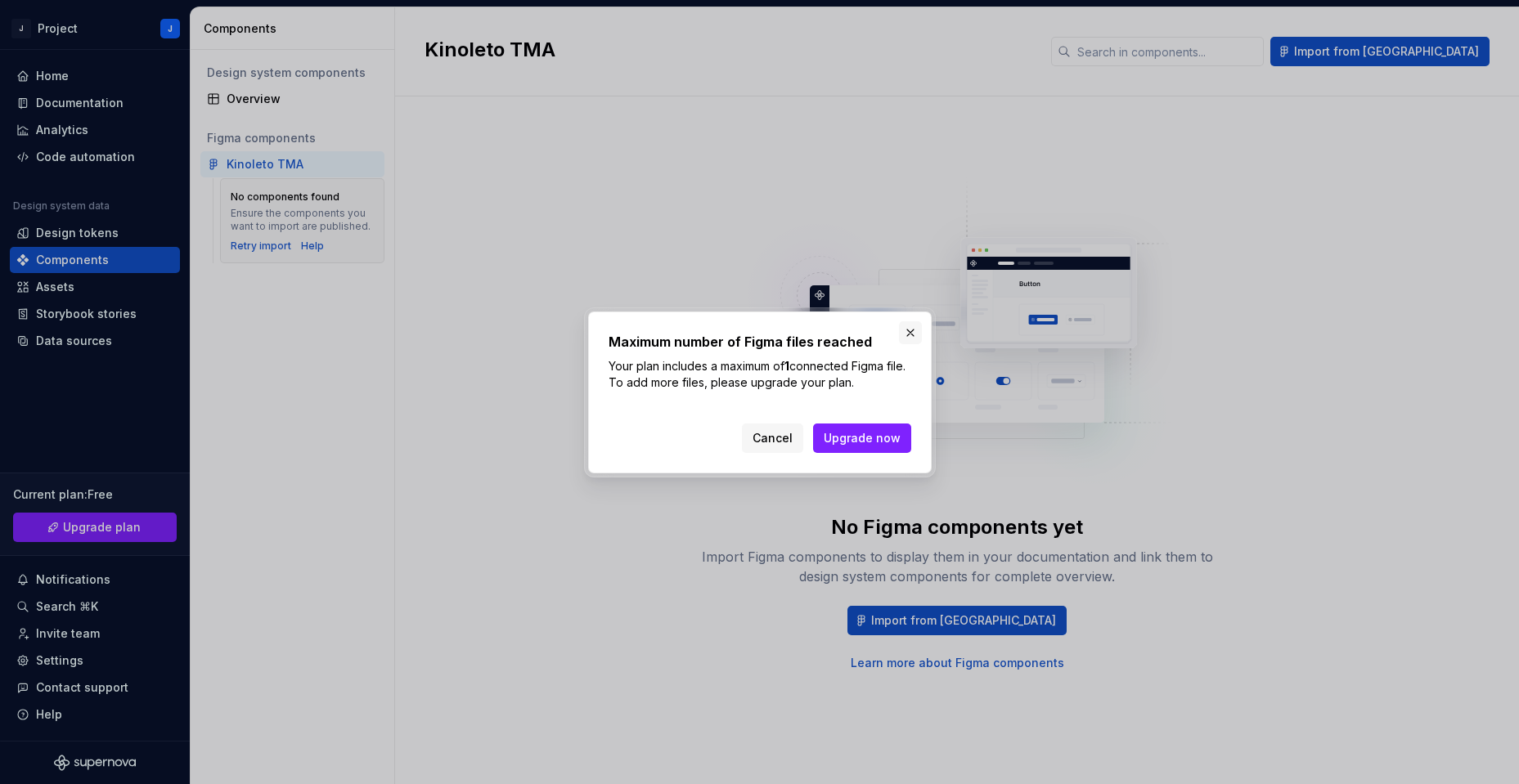
click at [908, 334] on button "button" at bounding box center [911, 333] width 23 height 23
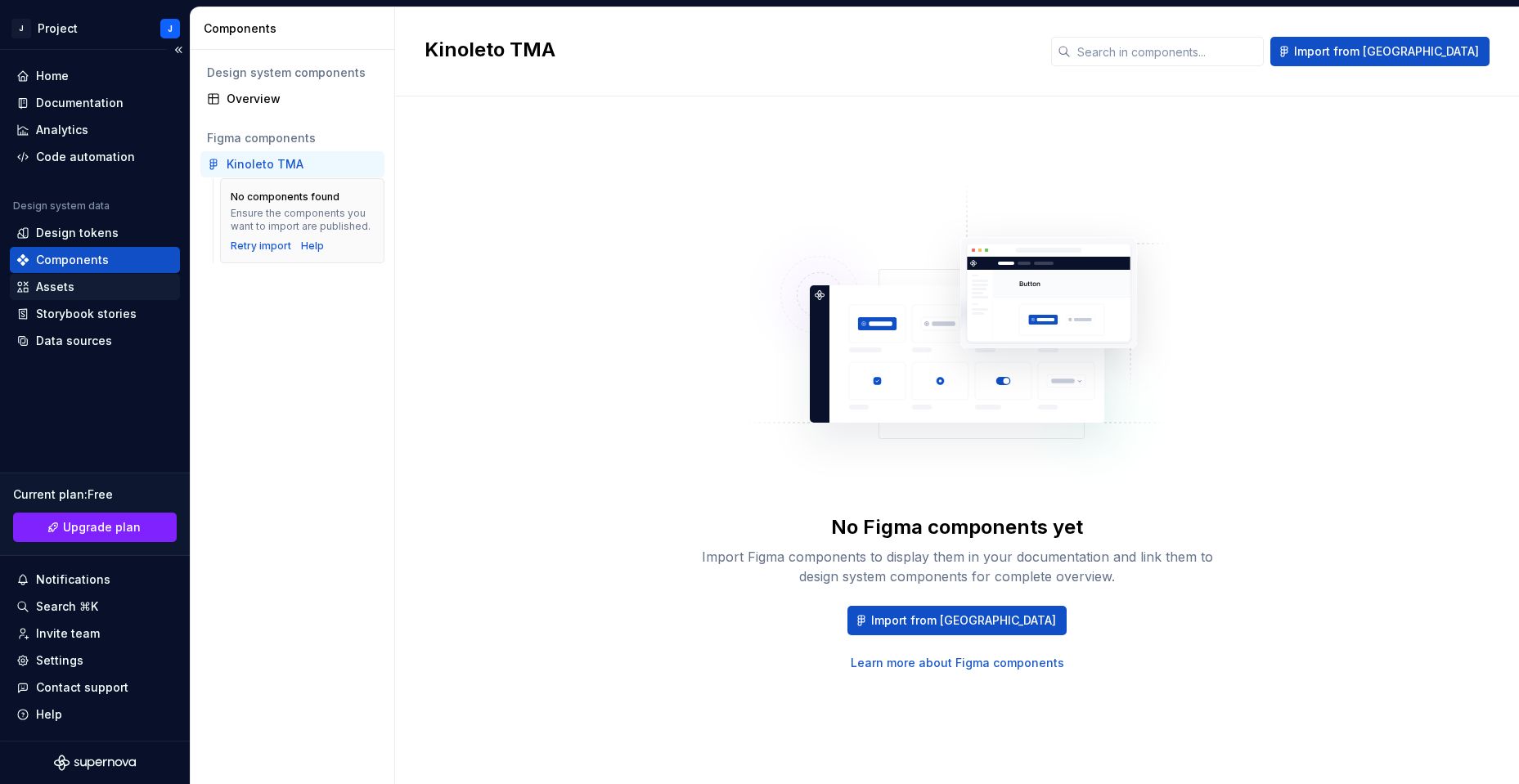
click at [94, 287] on div "Assets" at bounding box center [95, 287] width 157 height 17
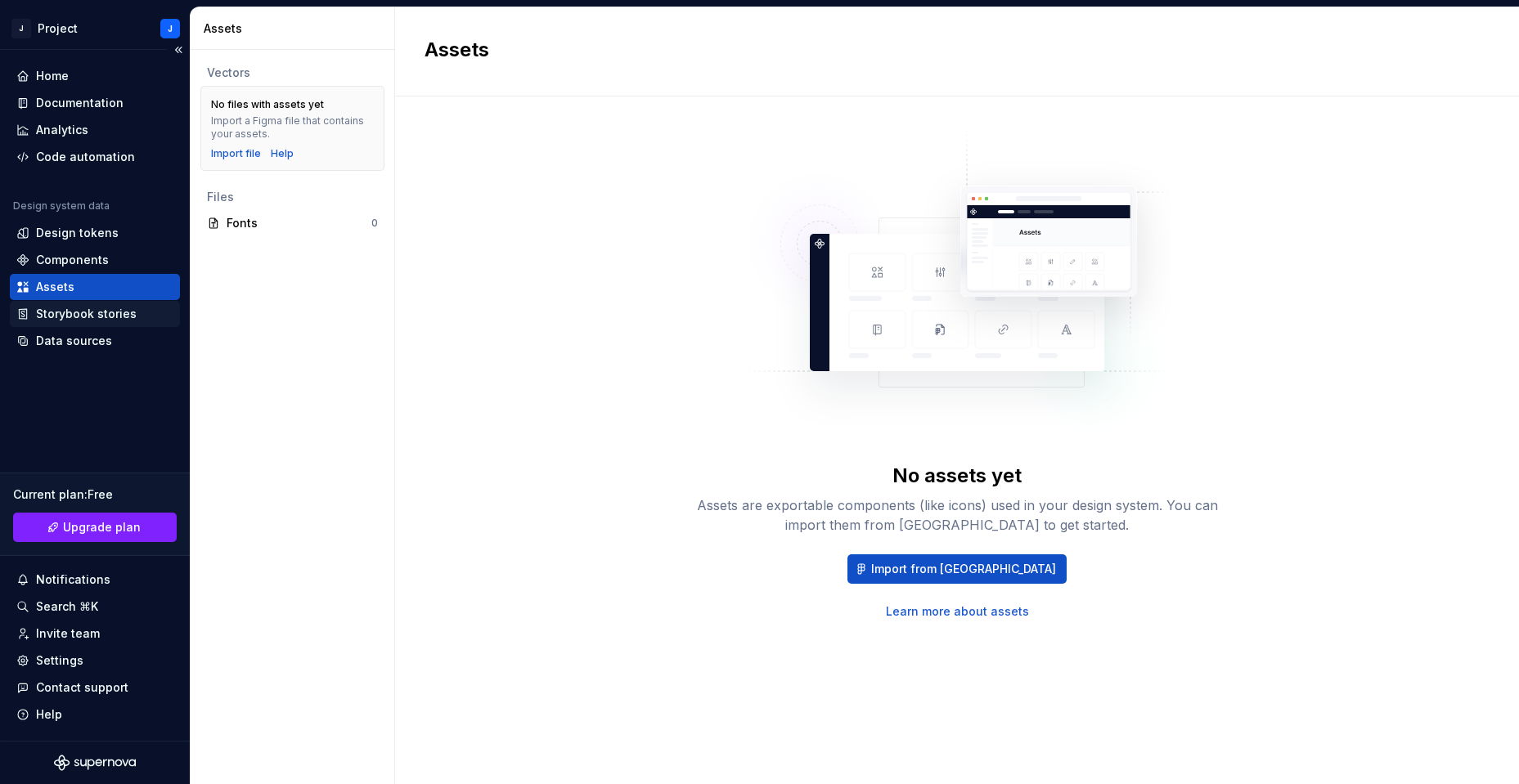
click at [101, 315] on div "Storybook stories" at bounding box center [86, 314] width 101 height 17
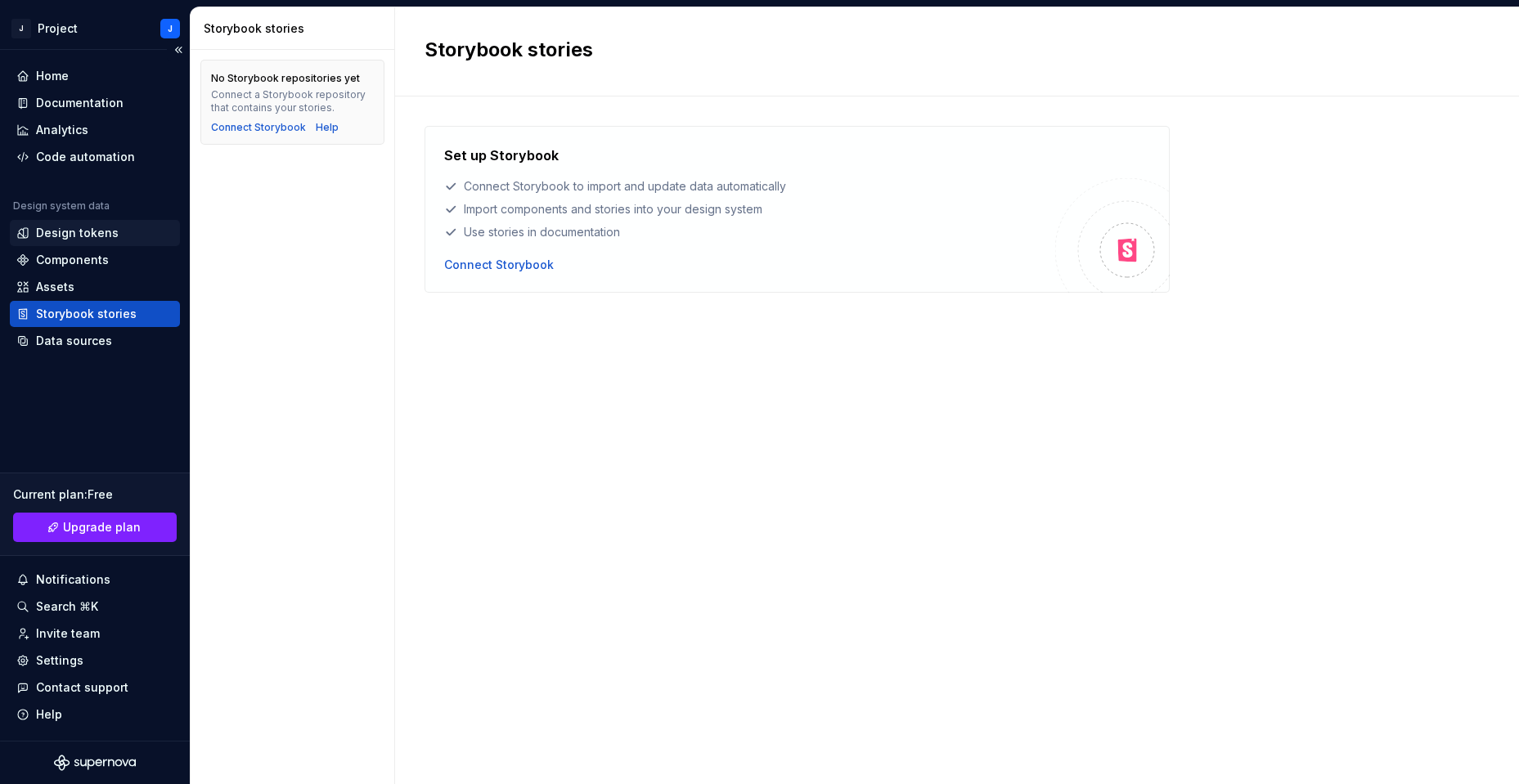
click at [101, 237] on div "Design tokens" at bounding box center [77, 232] width 83 height 17
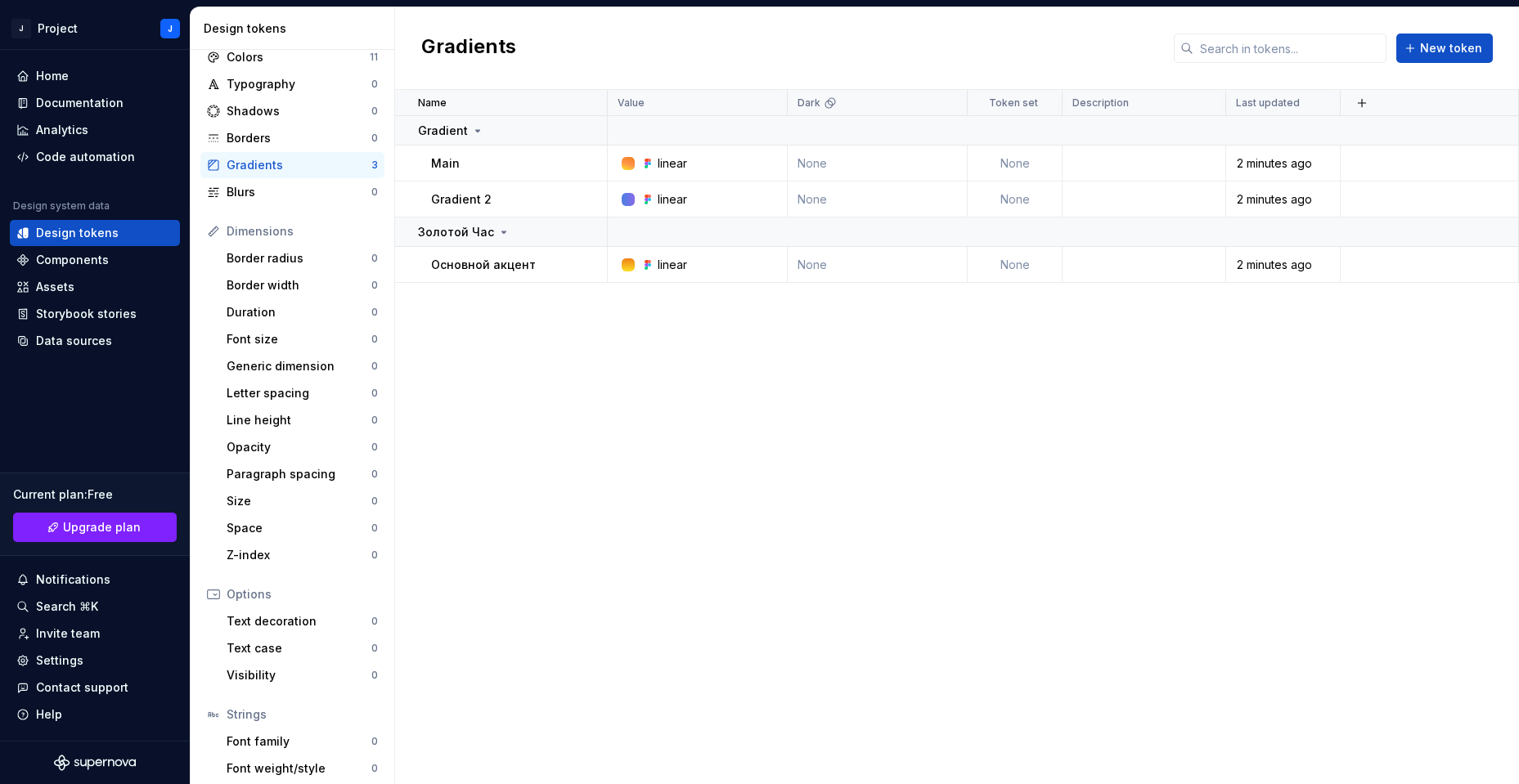
scroll to position [111, 0]
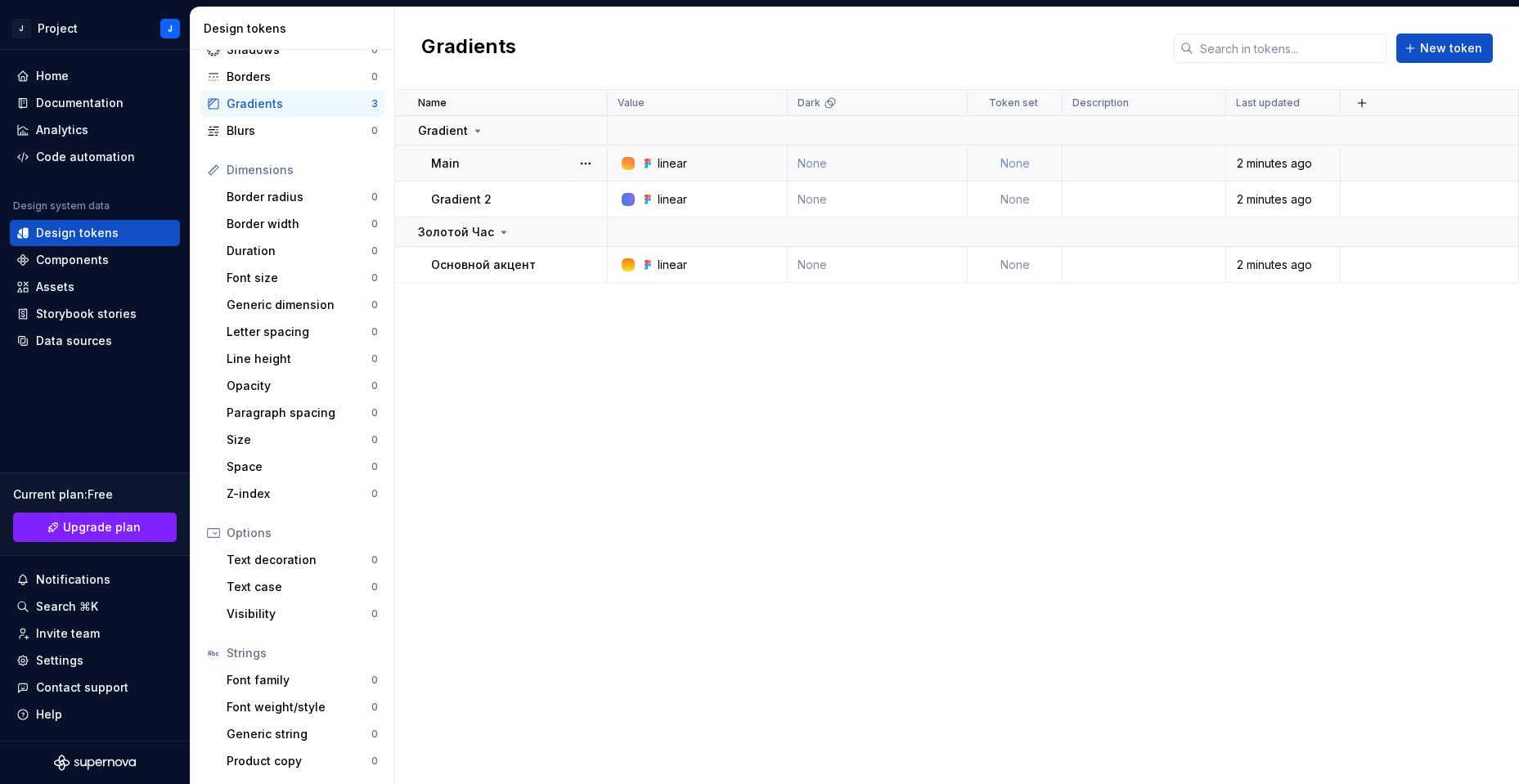
click at [471, 172] on td "Main" at bounding box center [501, 163] width 213 height 36
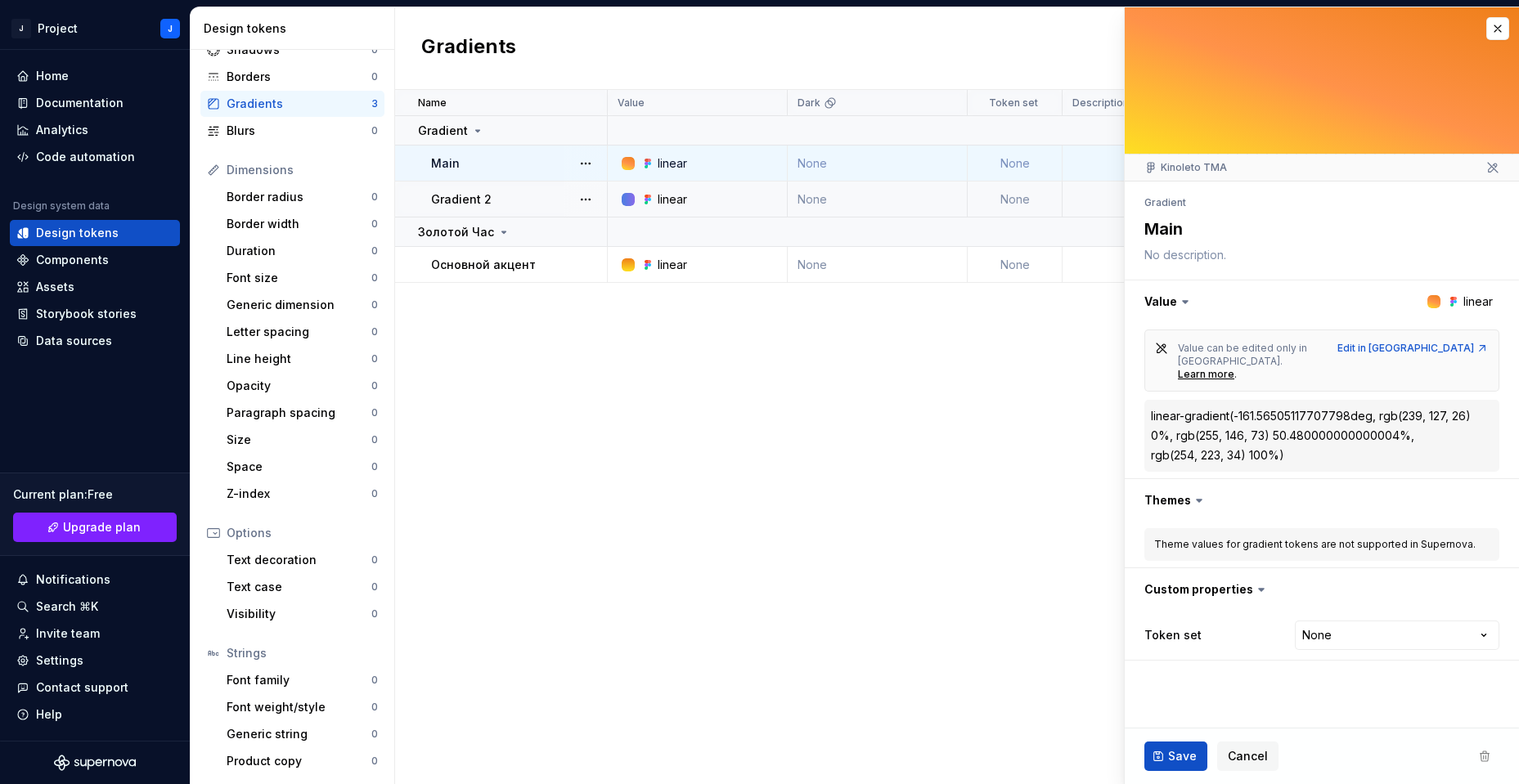
click at [467, 189] on td "Gradient 2" at bounding box center [501, 199] width 213 height 36
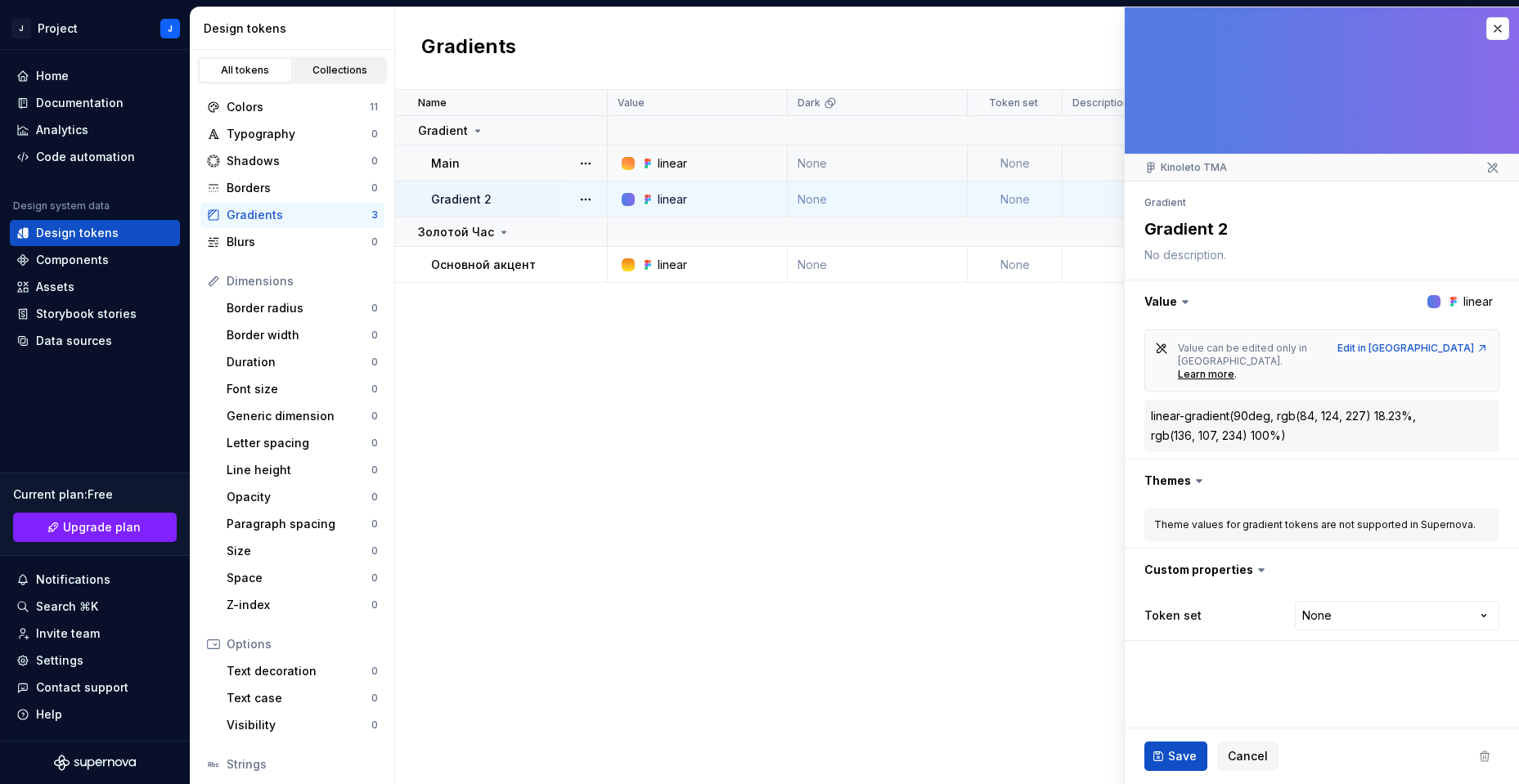
click at [313, 67] on div "Collections" at bounding box center [340, 70] width 82 height 13
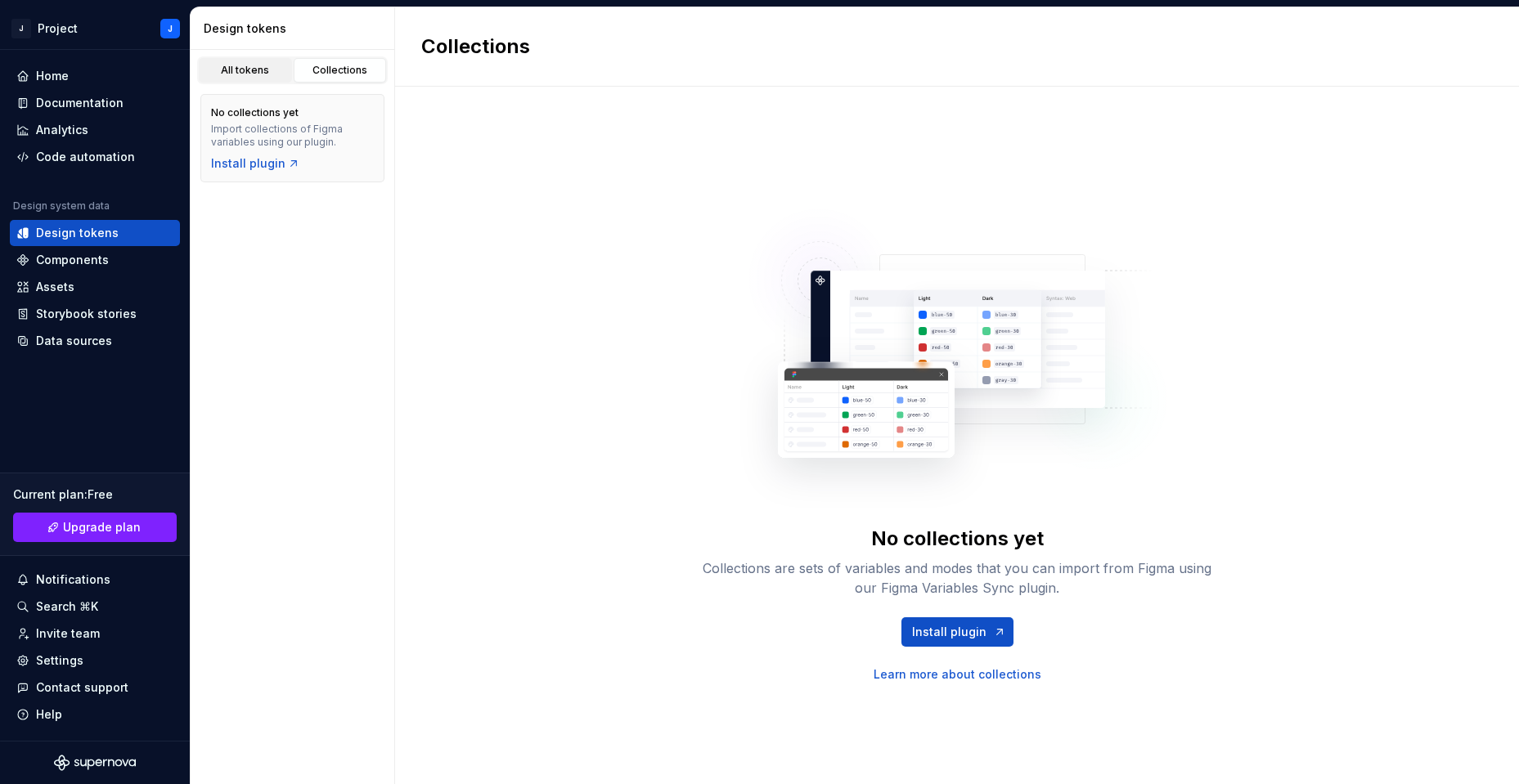
click at [245, 75] on div "All tokens" at bounding box center [245, 70] width 82 height 13
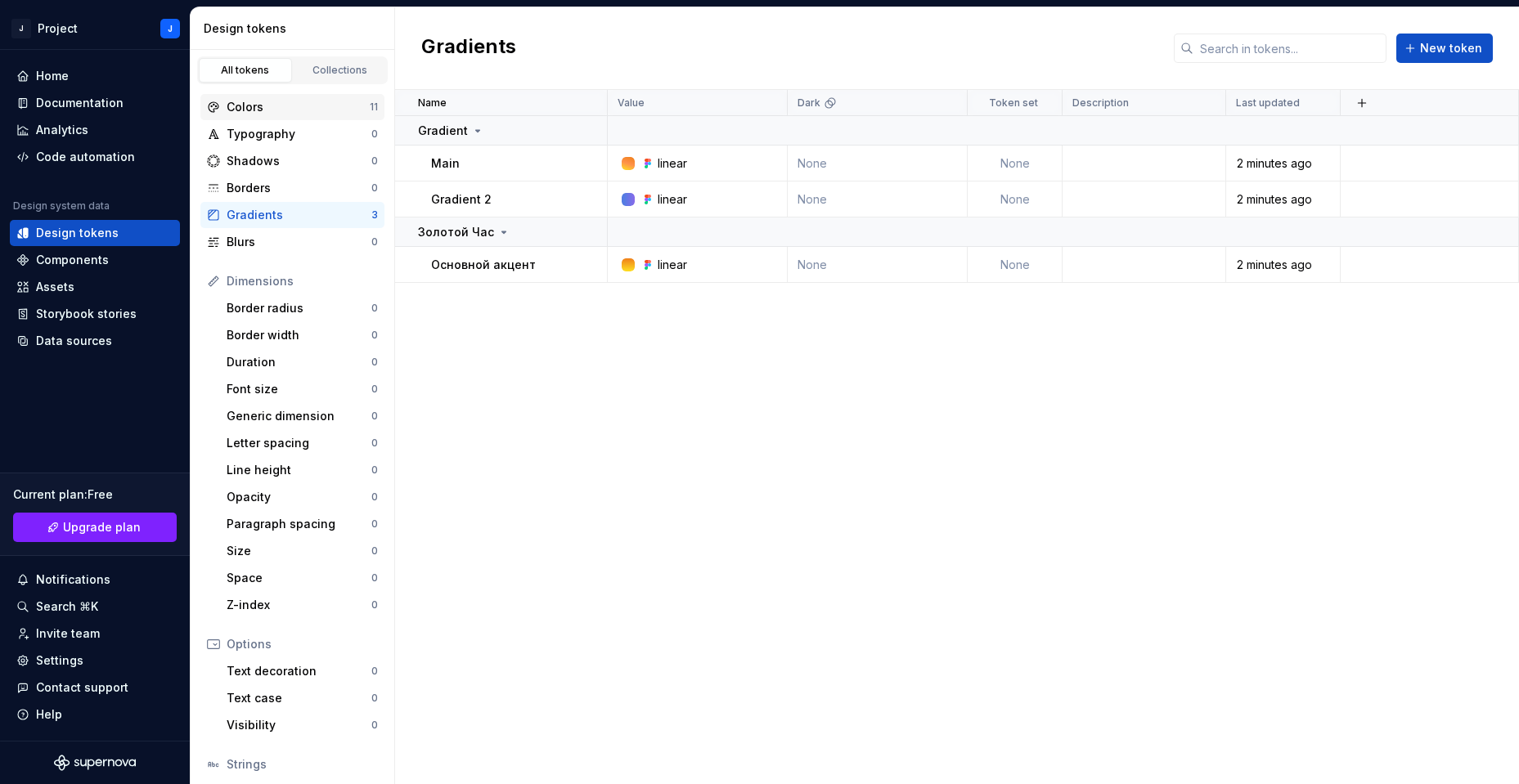
click at [262, 101] on div "Colors" at bounding box center [297, 107] width 143 height 17
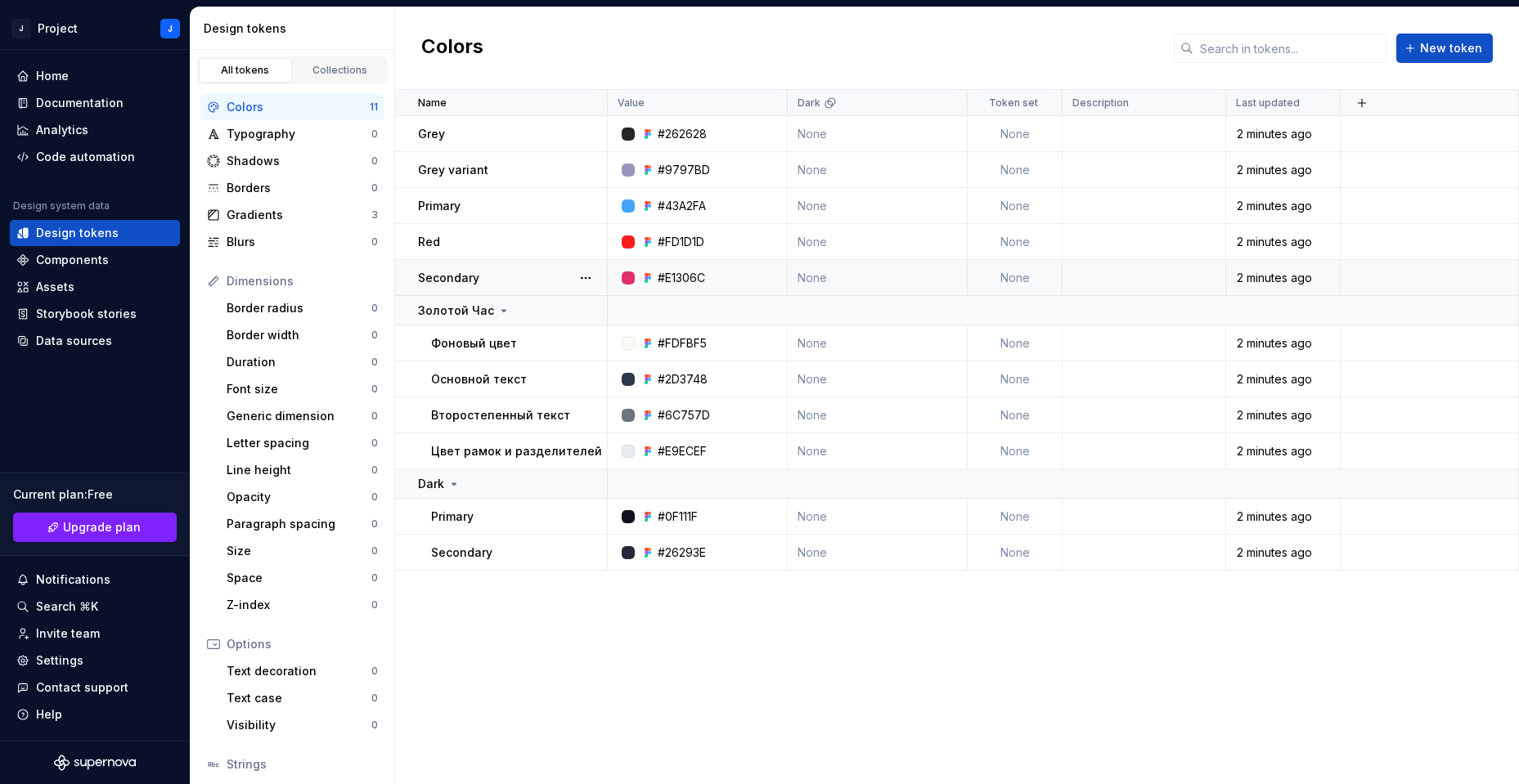
click at [521, 285] on div "Secondary" at bounding box center [512, 278] width 189 height 17
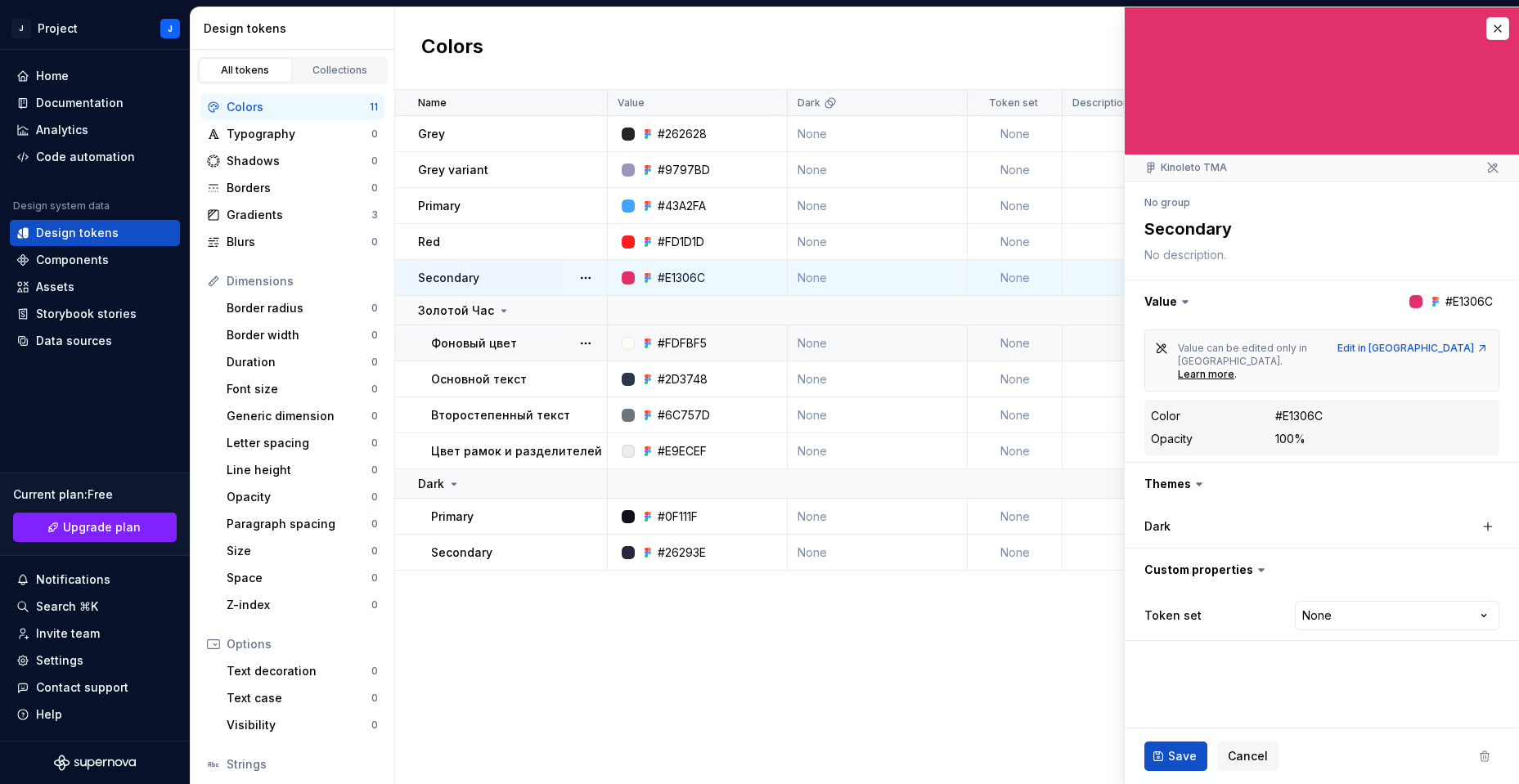
click at [517, 339] on div "Фоновый цвет" at bounding box center [518, 343] width 175 height 17
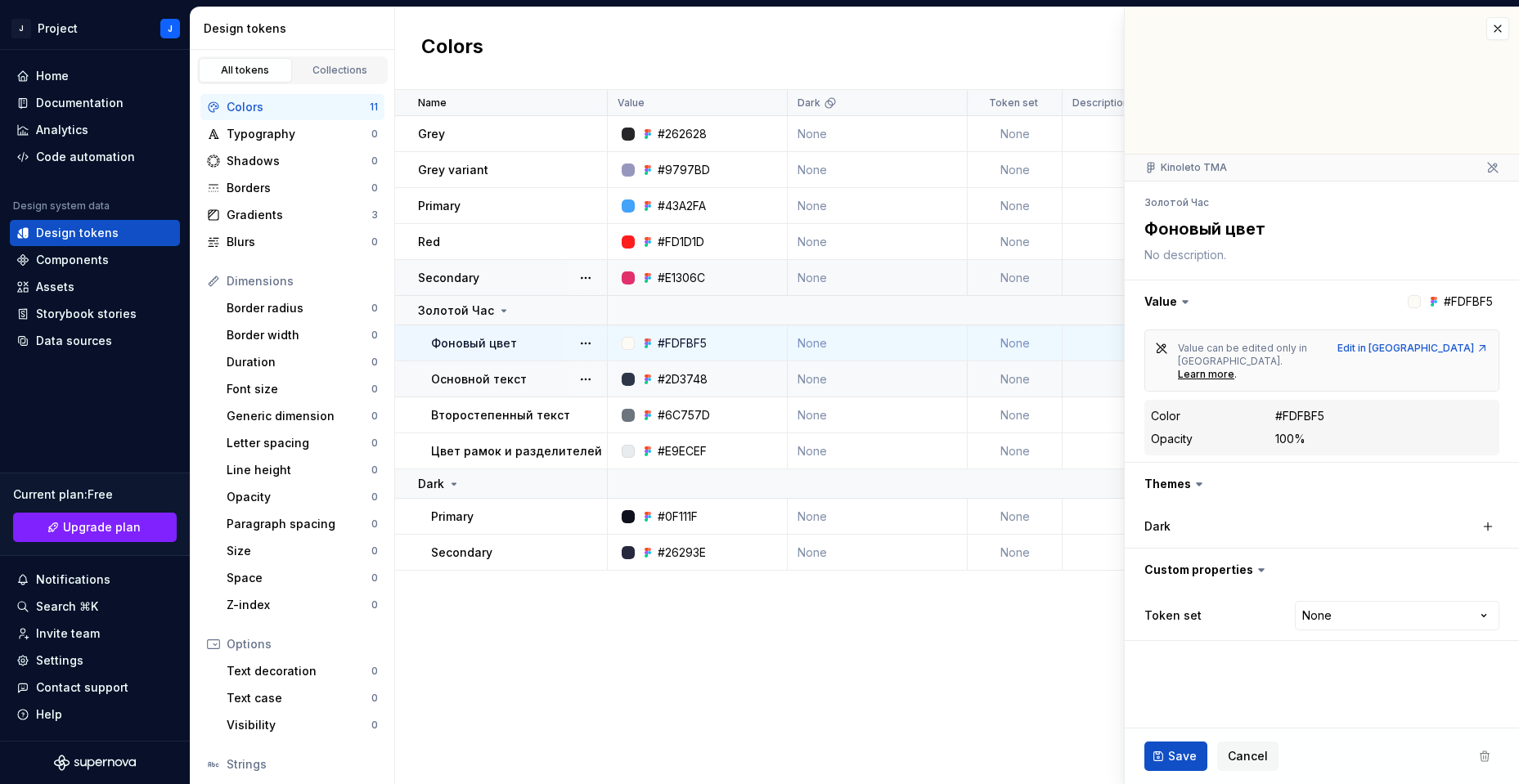
click at [518, 381] on p "Основной текст" at bounding box center [478, 379] width 95 height 17
type textarea "*"
